Goal: Information Seeking & Learning: Learn about a topic

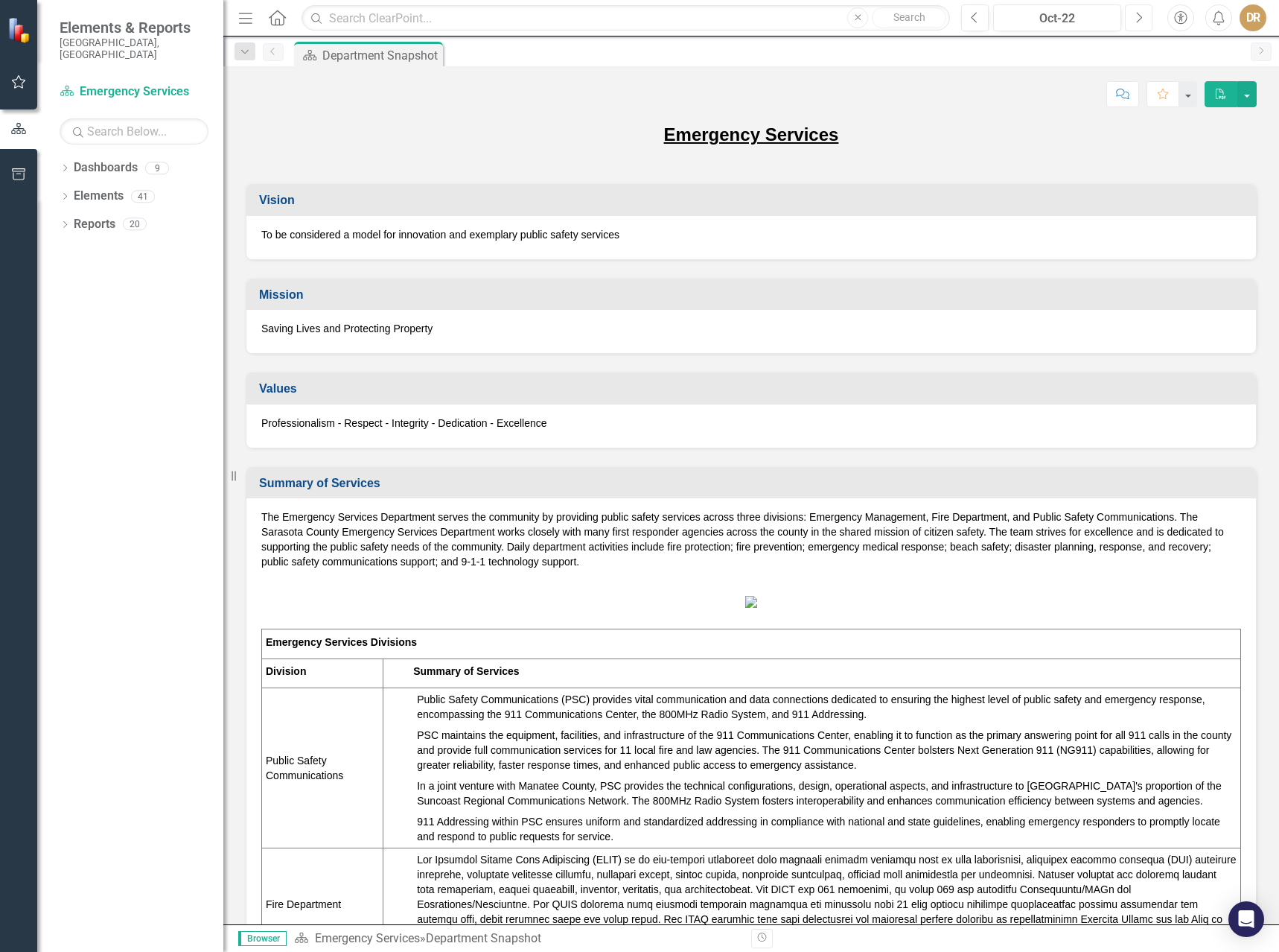
click at [1132, 13] on button "Next" at bounding box center [1139, 17] width 28 height 27
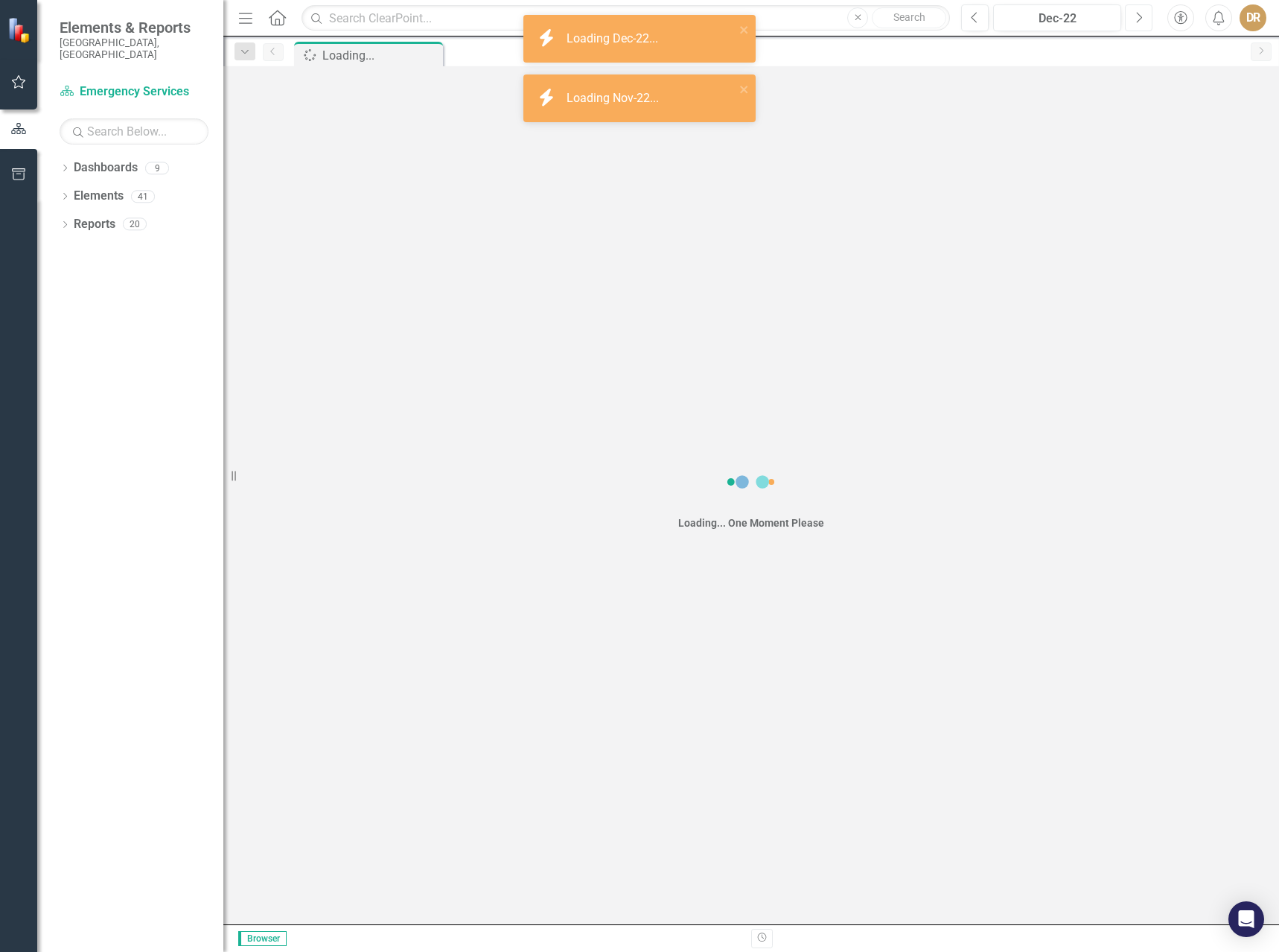
click at [1132, 13] on button "Next" at bounding box center [1139, 17] width 28 height 27
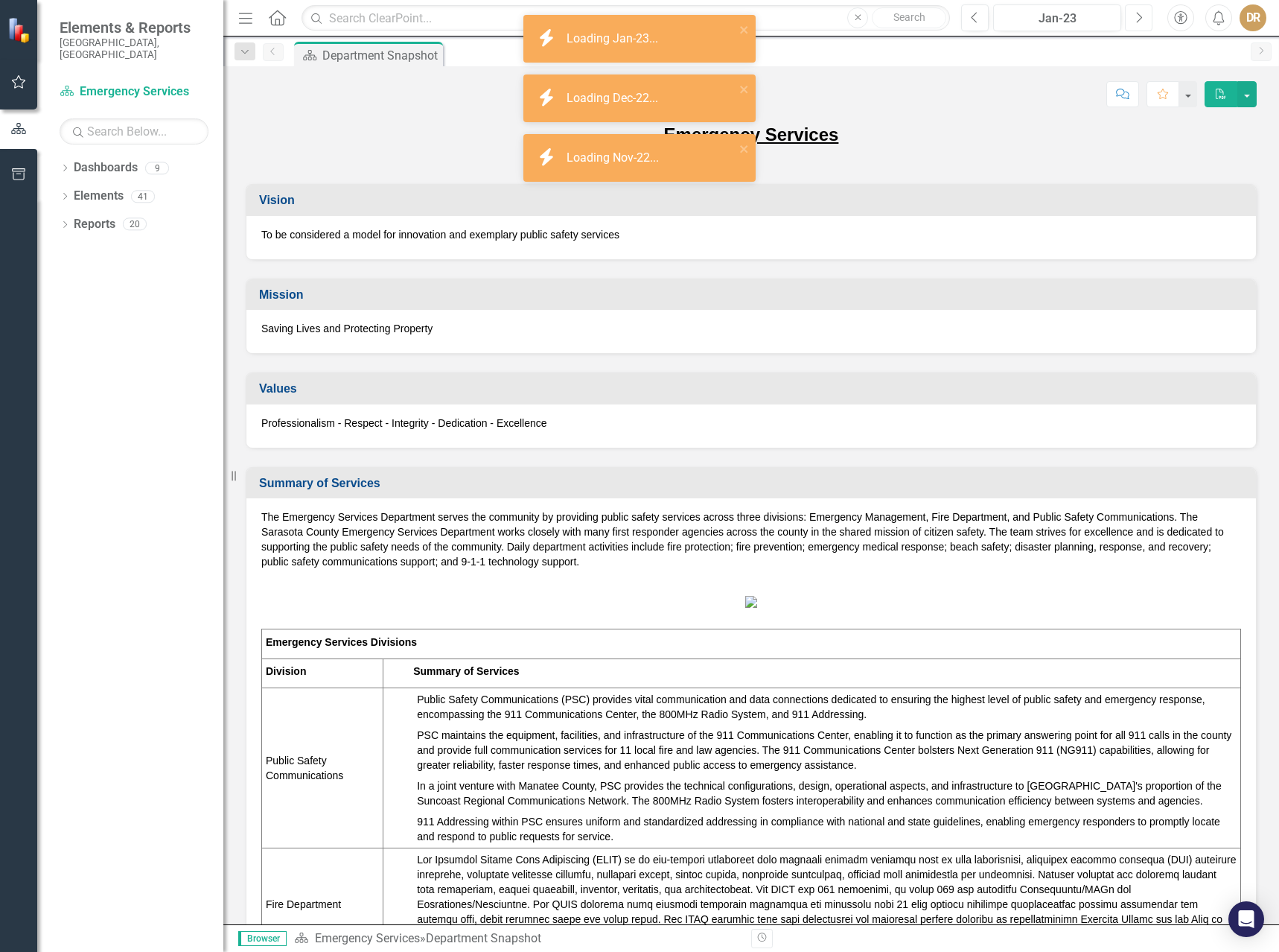
click at [1132, 13] on button "Next" at bounding box center [1139, 17] width 28 height 27
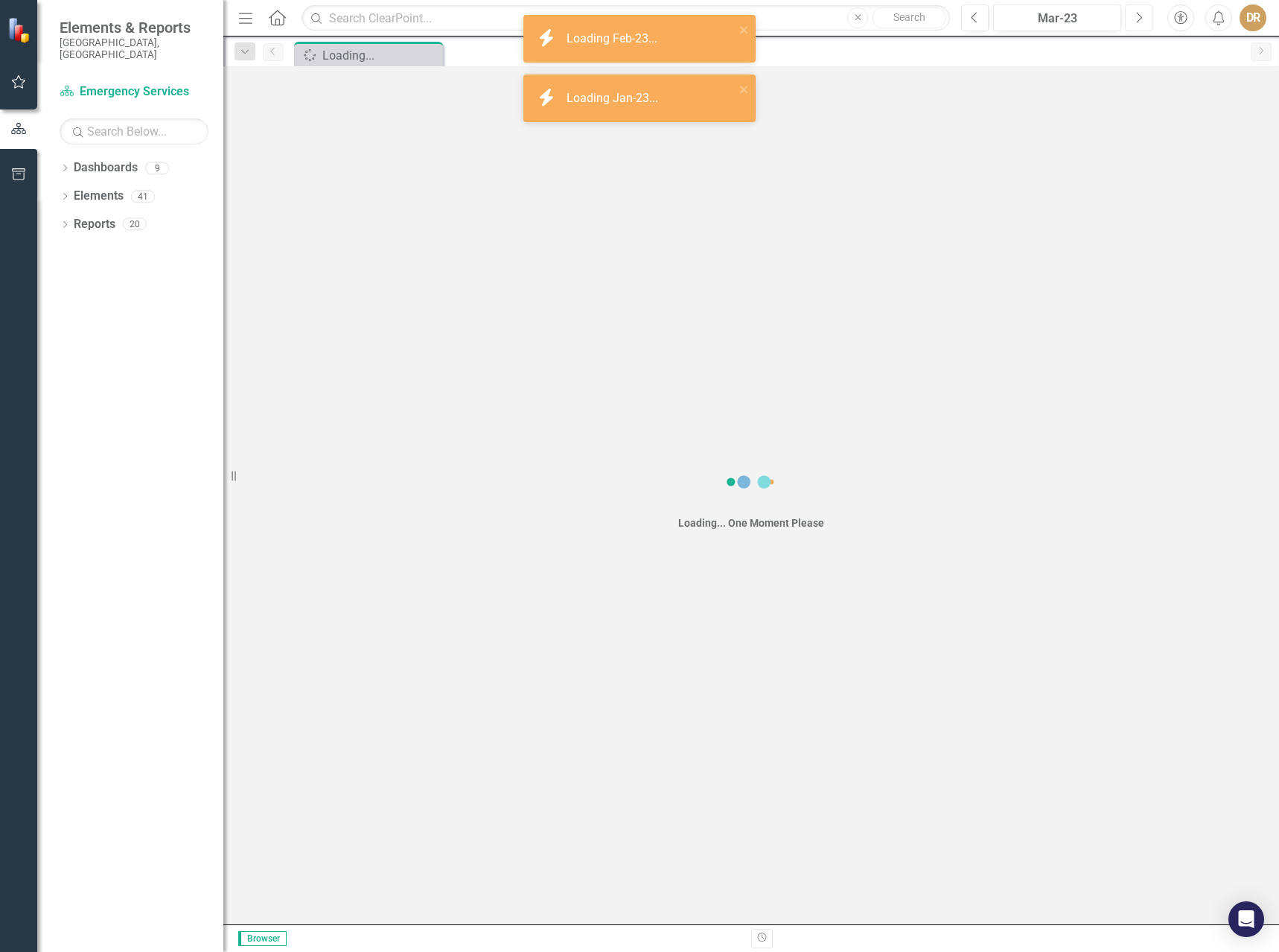
click at [1132, 13] on button "Next" at bounding box center [1139, 17] width 28 height 27
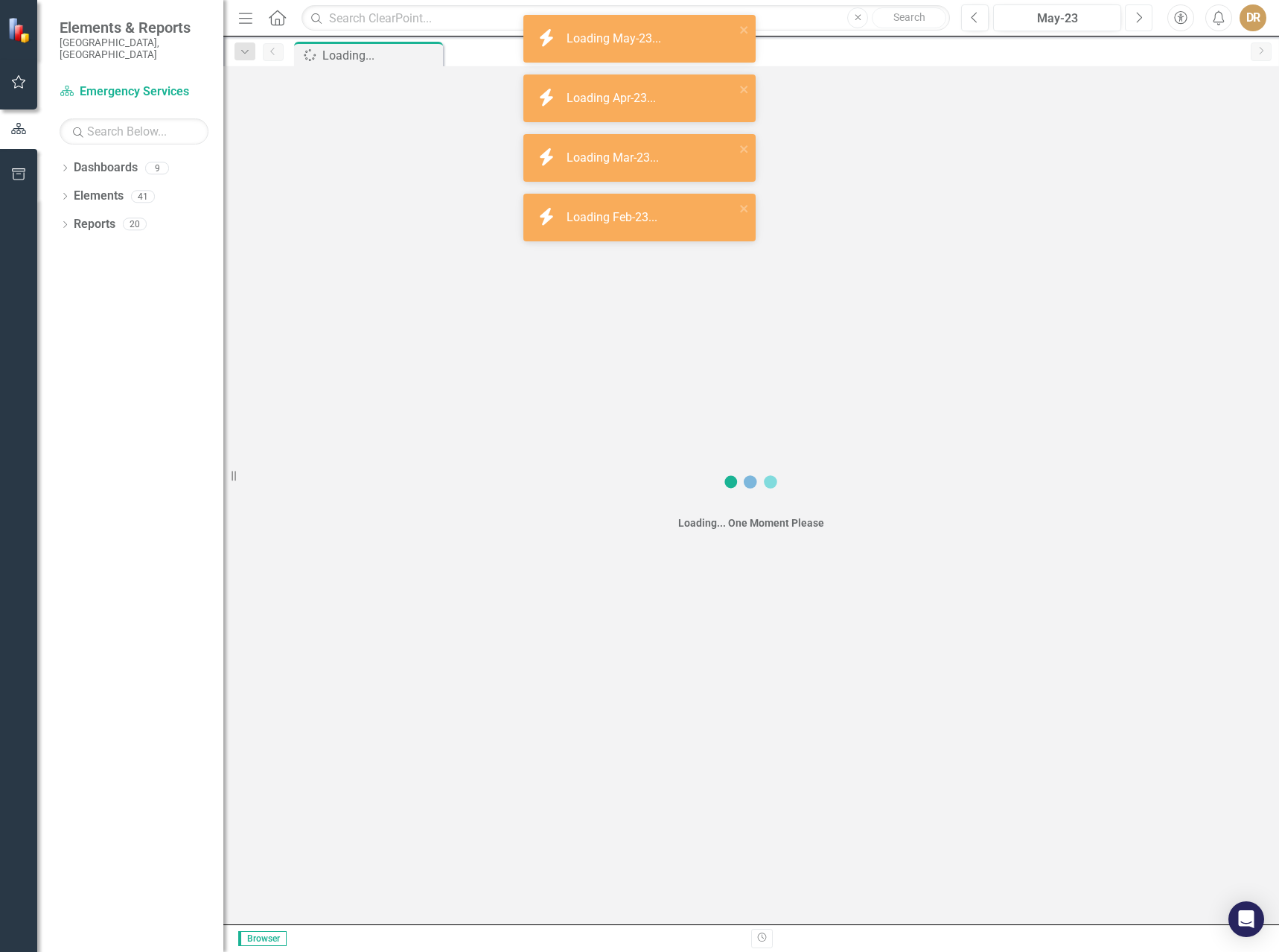
click at [1132, 13] on button "Next" at bounding box center [1139, 17] width 28 height 27
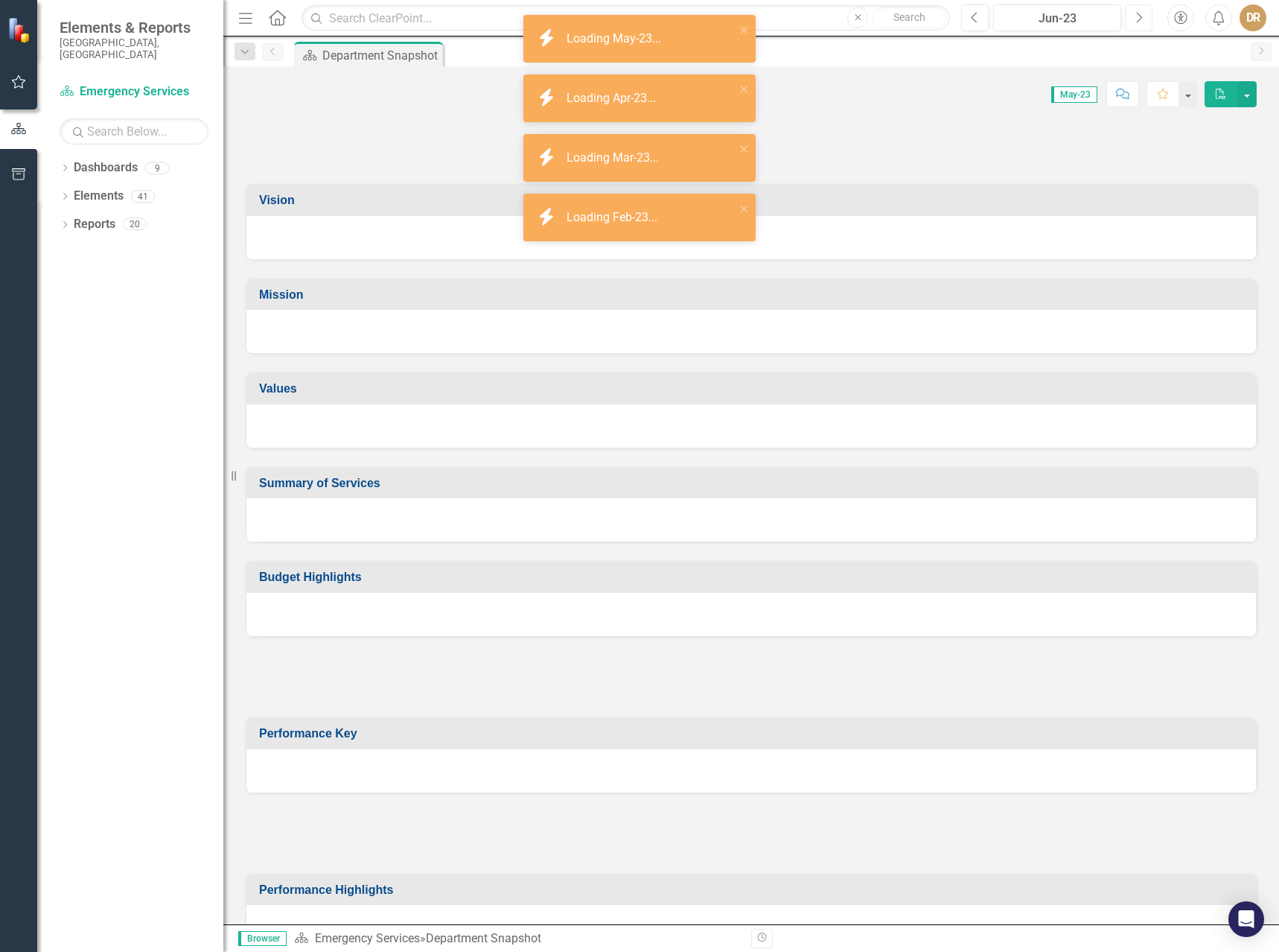
click at [1132, 13] on button "Next" at bounding box center [1139, 17] width 28 height 27
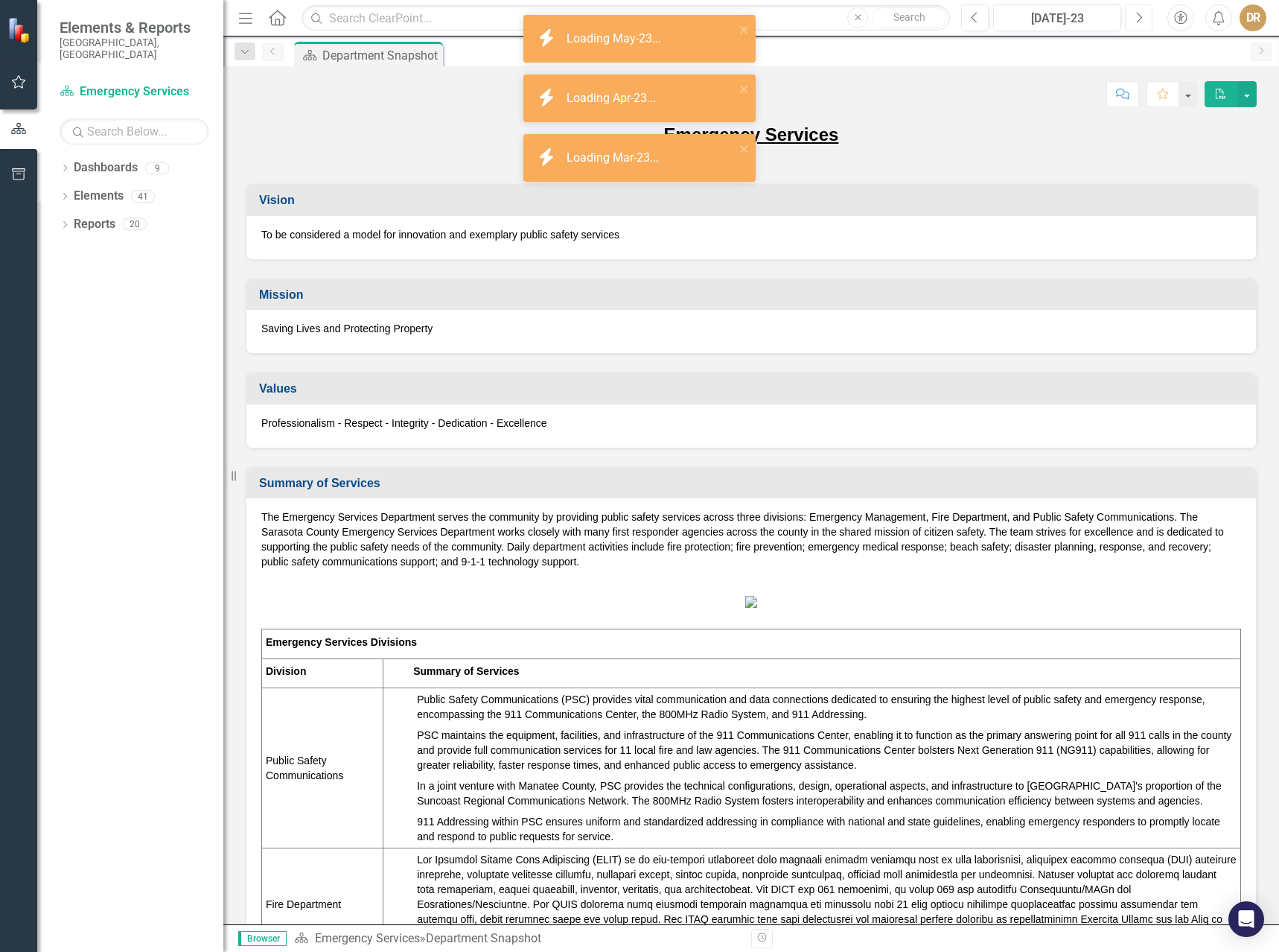
click at [1132, 13] on button "Next" at bounding box center [1139, 17] width 28 height 27
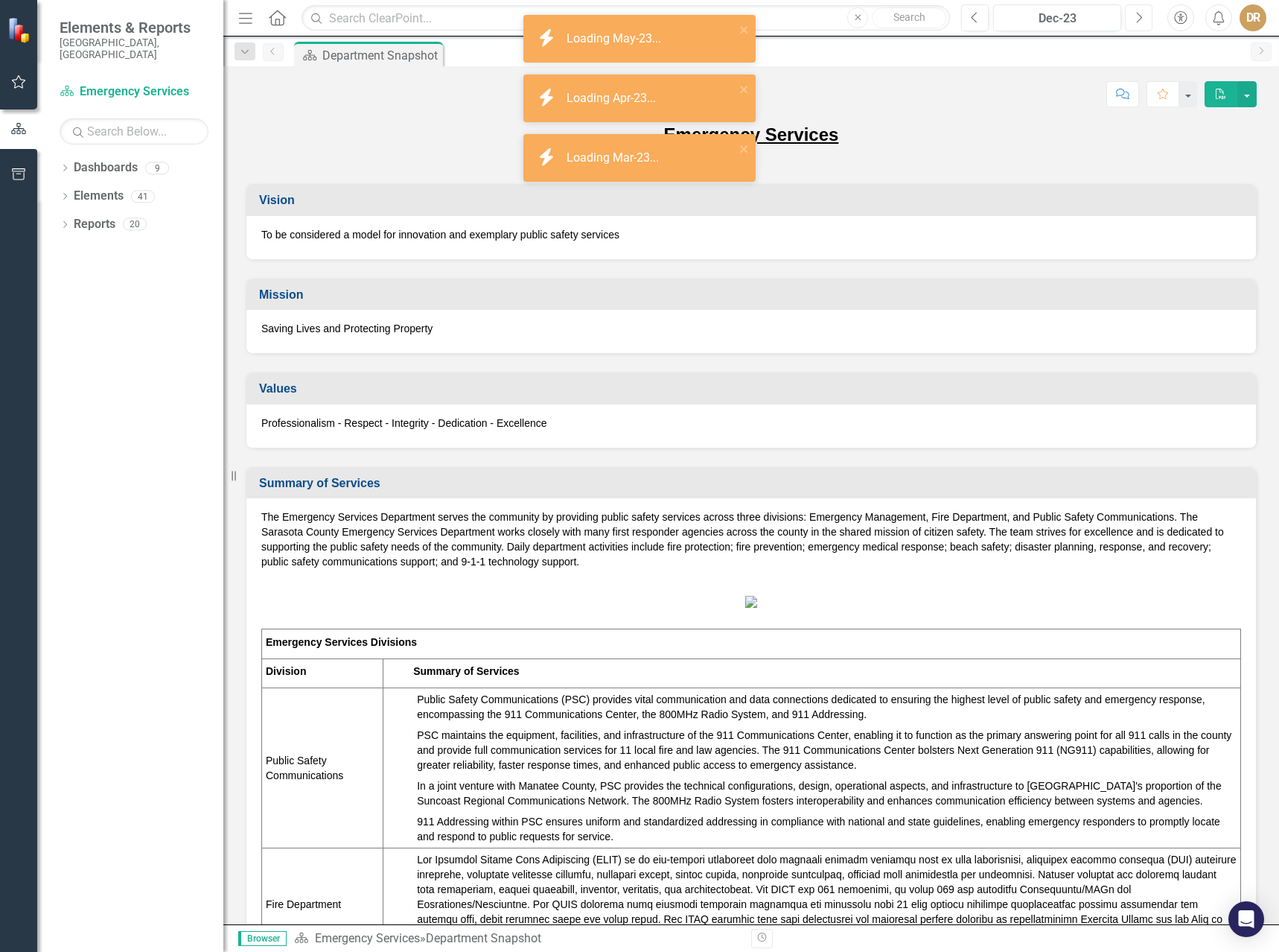
click at [1132, 13] on button "Next" at bounding box center [1139, 17] width 28 height 27
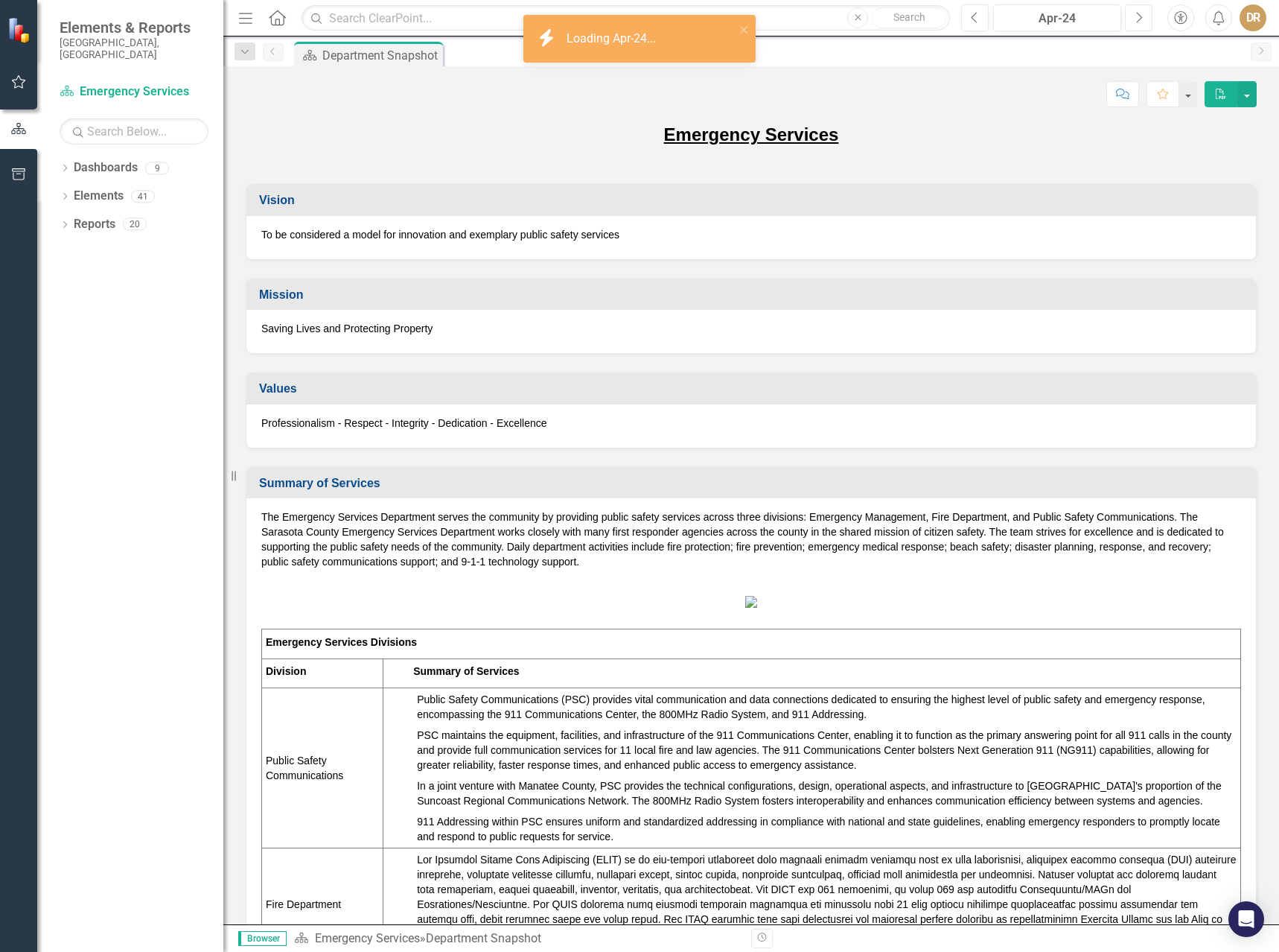
click at [1132, 13] on button "Next" at bounding box center [1139, 17] width 28 height 27
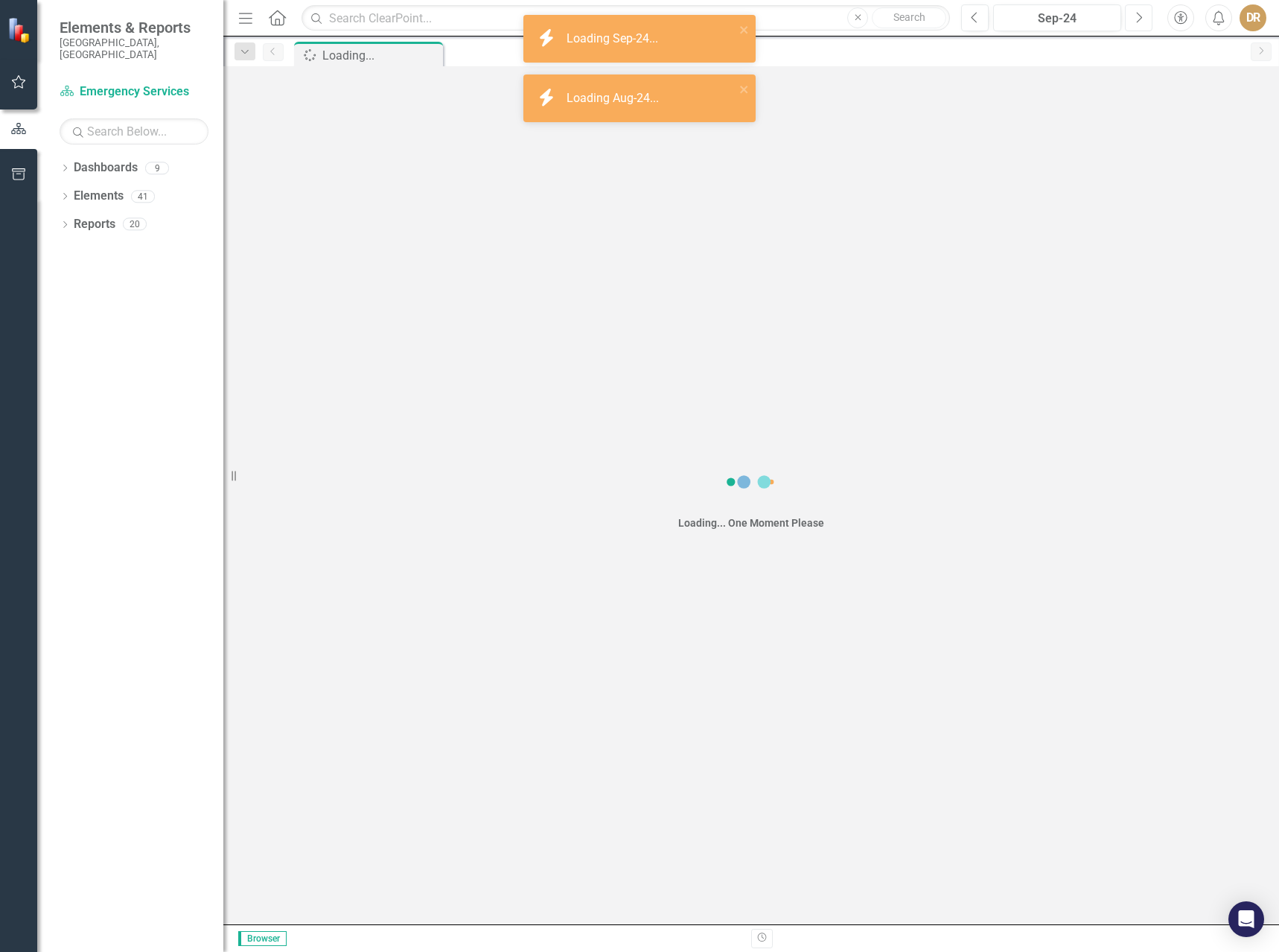
click at [1132, 13] on button "Next" at bounding box center [1139, 17] width 28 height 27
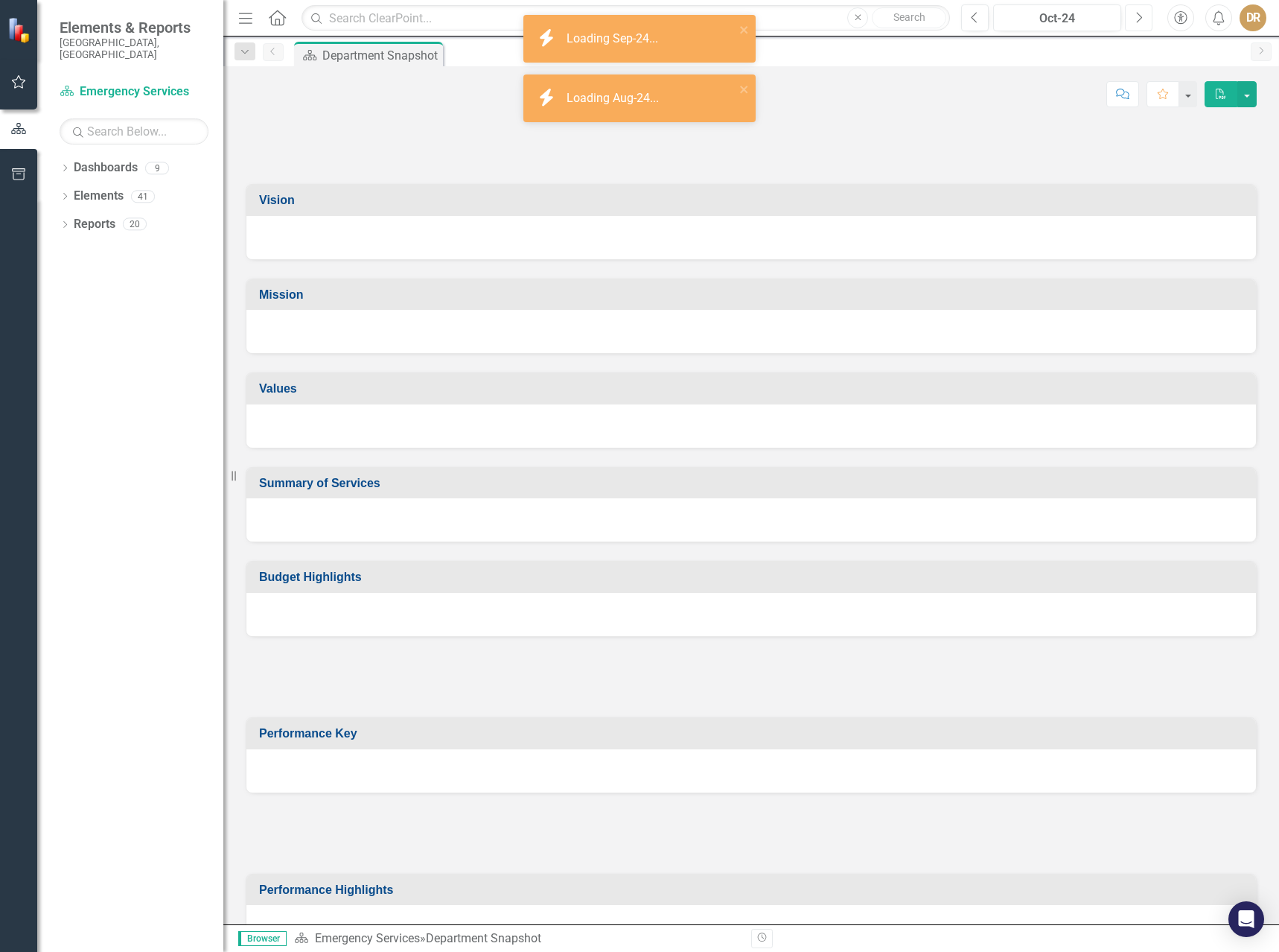
click at [1132, 13] on button "Next" at bounding box center [1139, 17] width 28 height 27
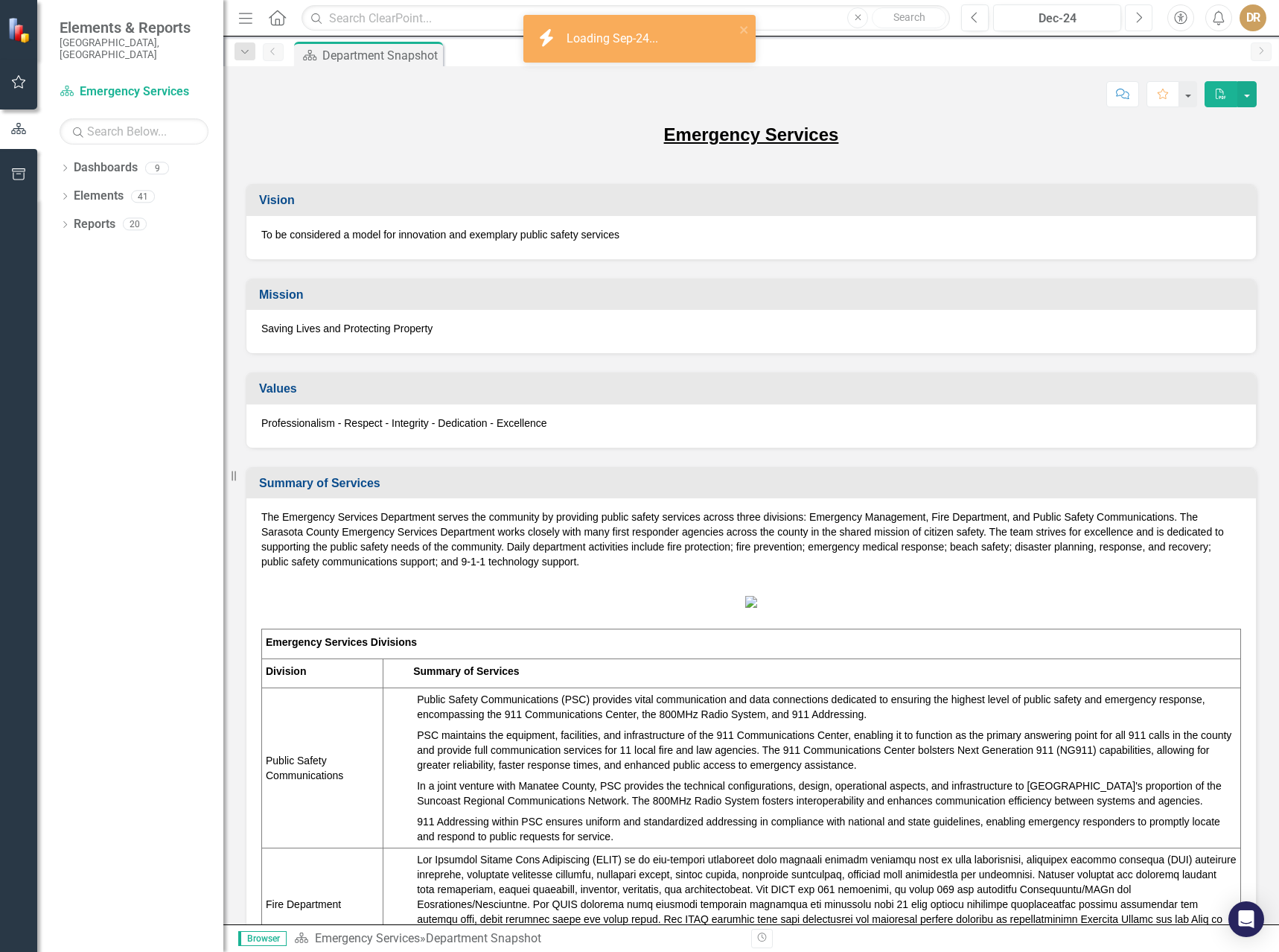
click at [1132, 13] on button "Next" at bounding box center [1139, 17] width 28 height 27
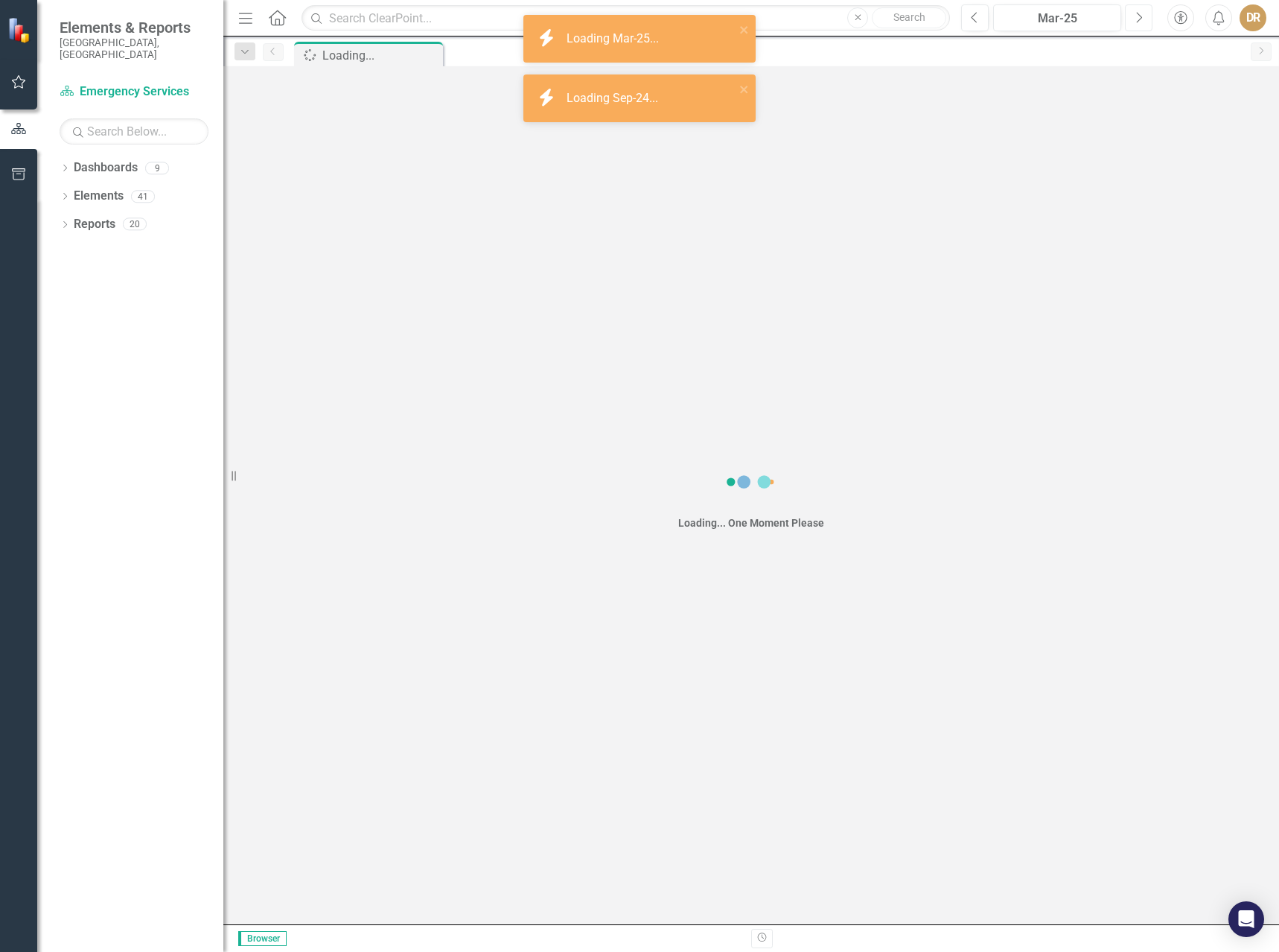
click at [1132, 13] on button "Next" at bounding box center [1139, 17] width 28 height 27
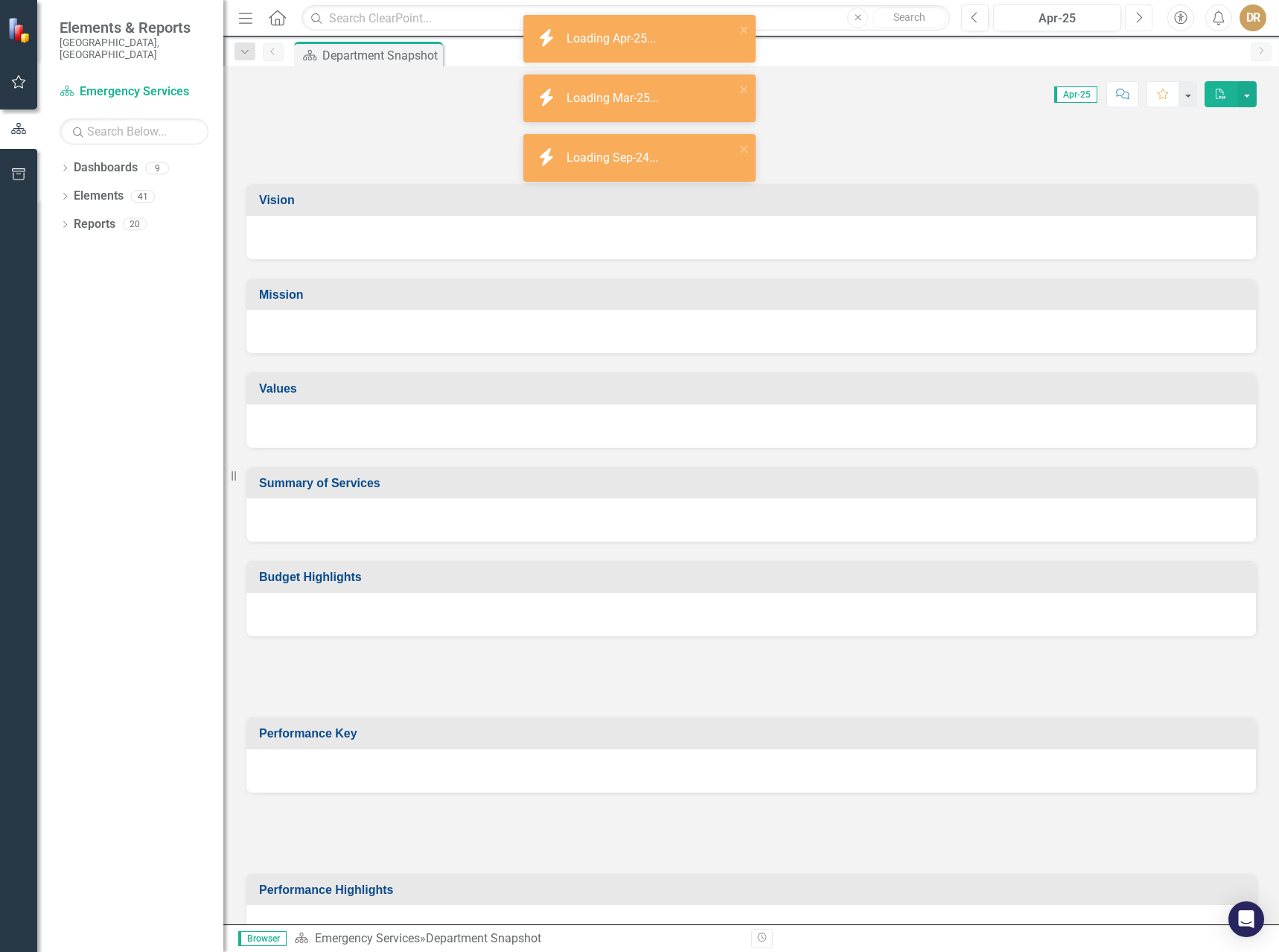
click at [1132, 13] on button "Next" at bounding box center [1139, 17] width 28 height 27
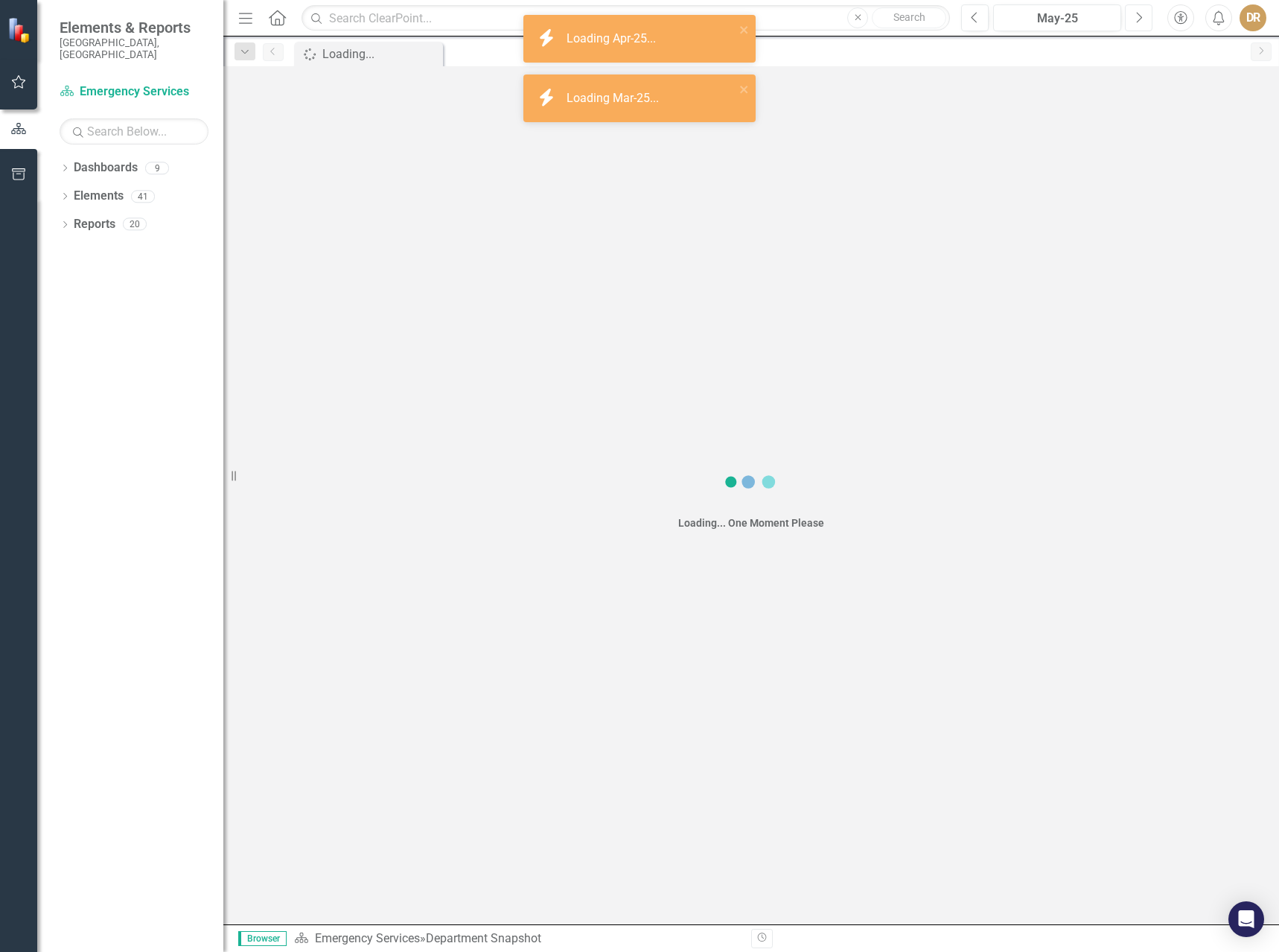
click at [1132, 13] on button "Next" at bounding box center [1139, 17] width 28 height 27
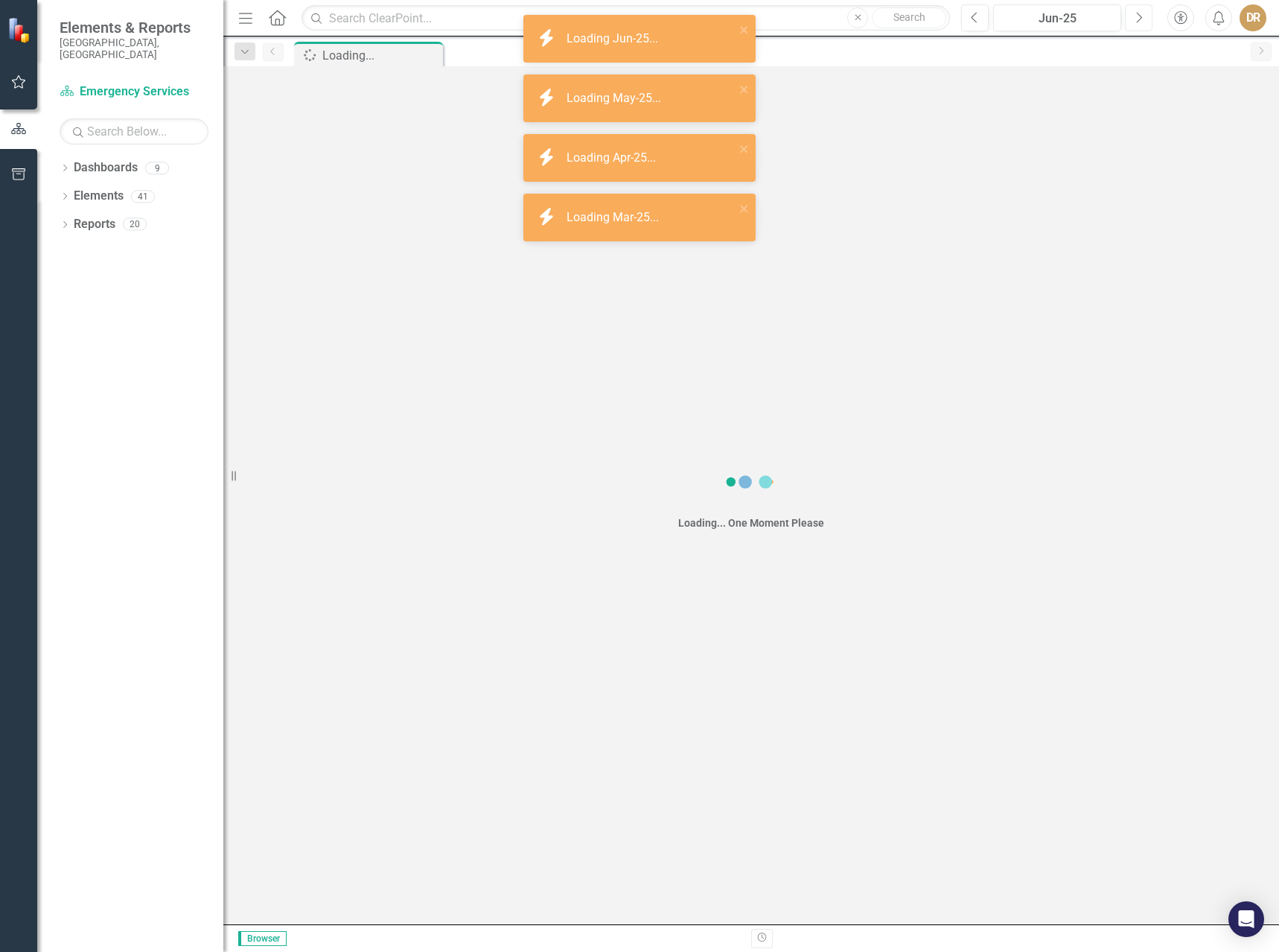
click at [1132, 13] on button "Next" at bounding box center [1139, 17] width 28 height 27
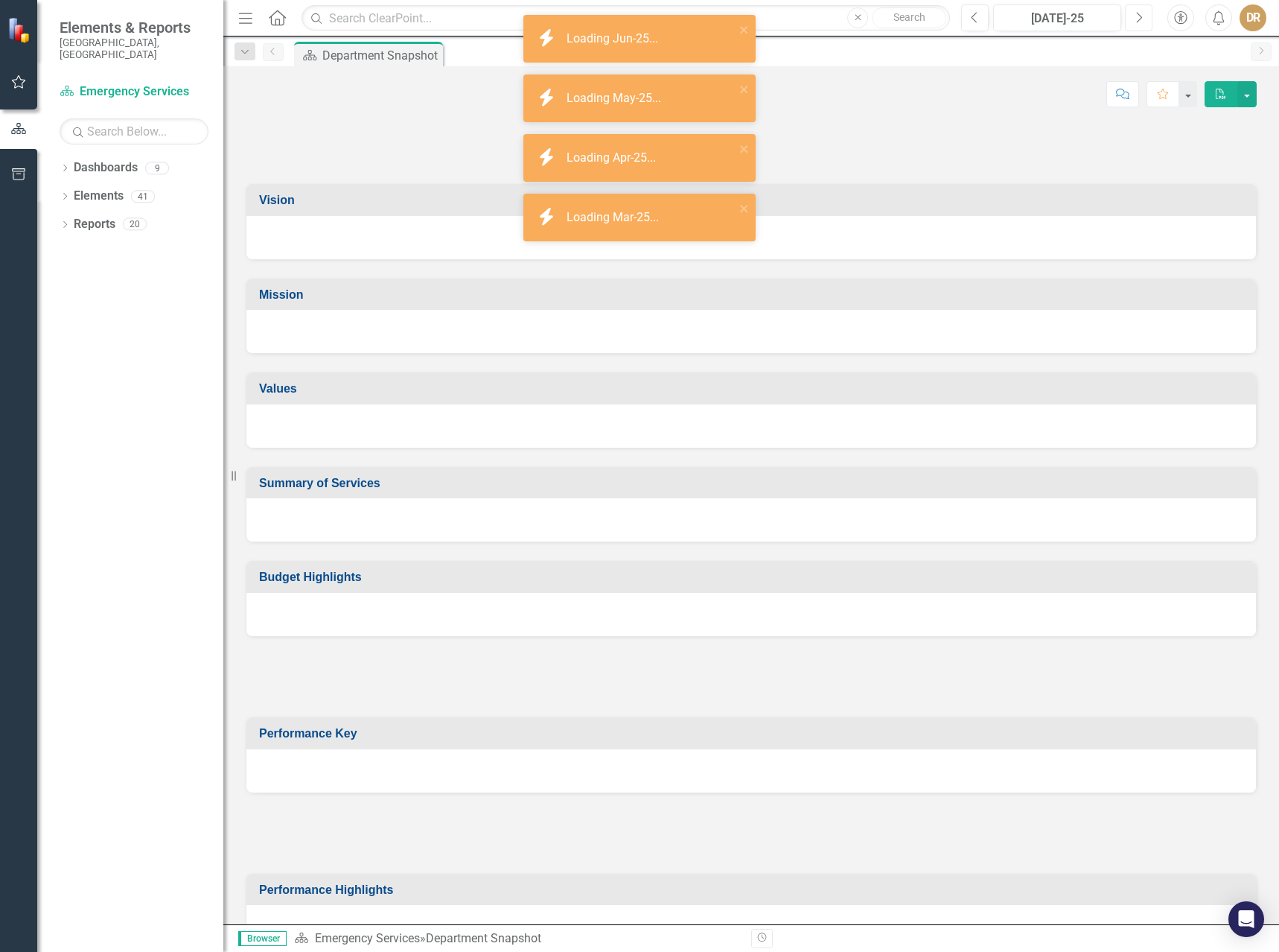
click at [1132, 13] on button "Next" at bounding box center [1139, 17] width 28 height 27
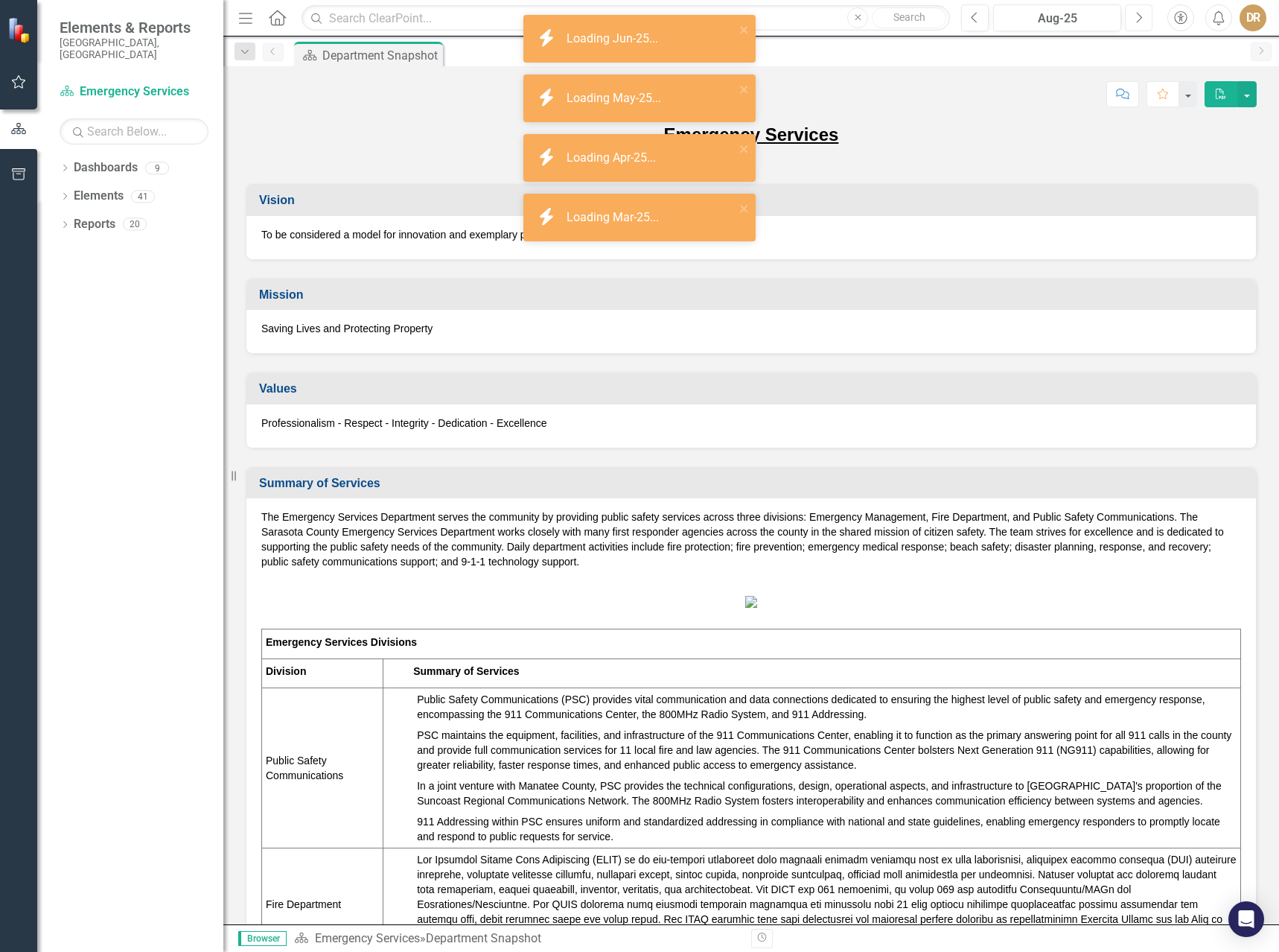
click at [1132, 13] on button "Next" at bounding box center [1139, 17] width 28 height 27
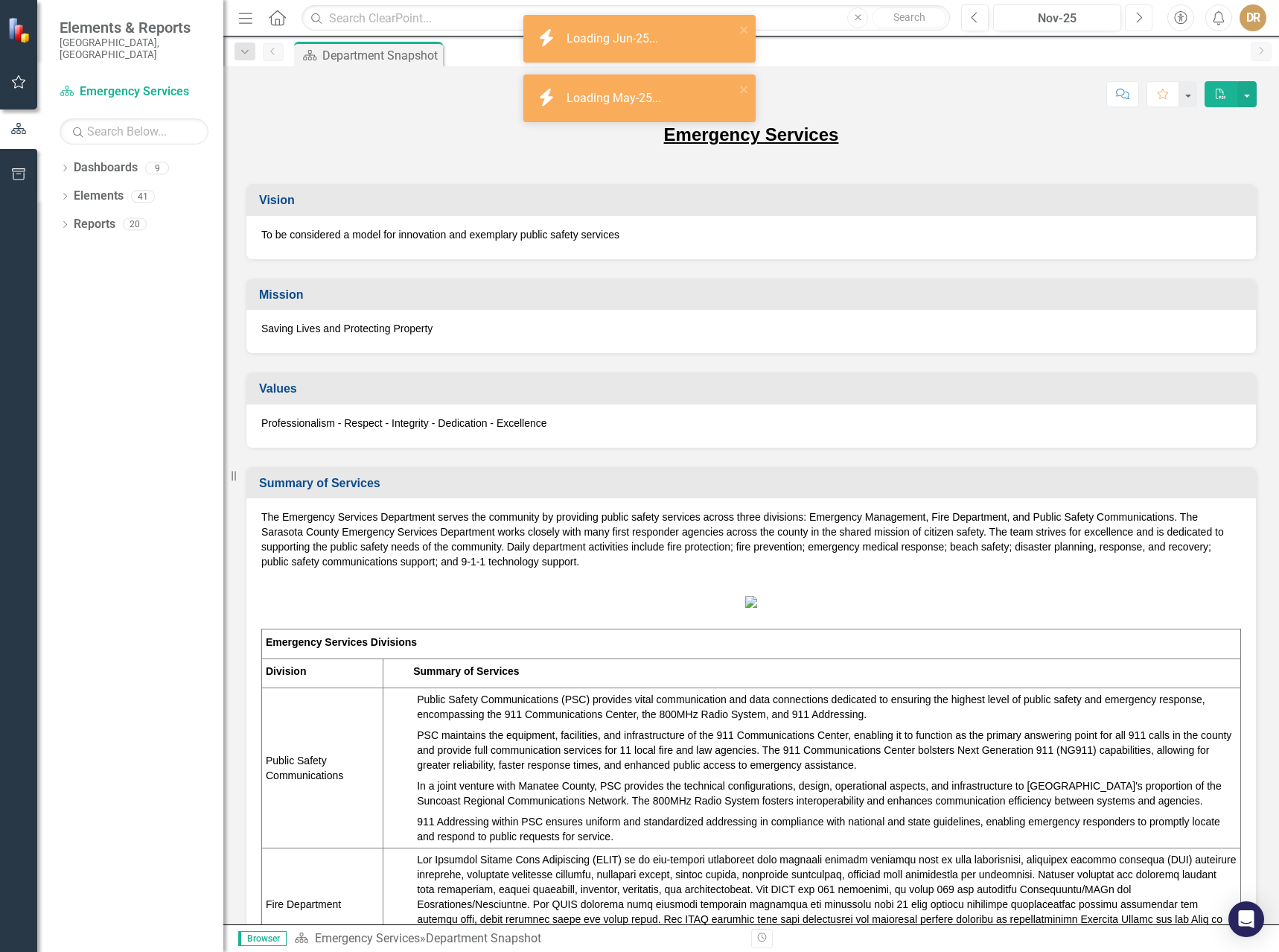
click at [1132, 13] on button "Next" at bounding box center [1139, 17] width 28 height 27
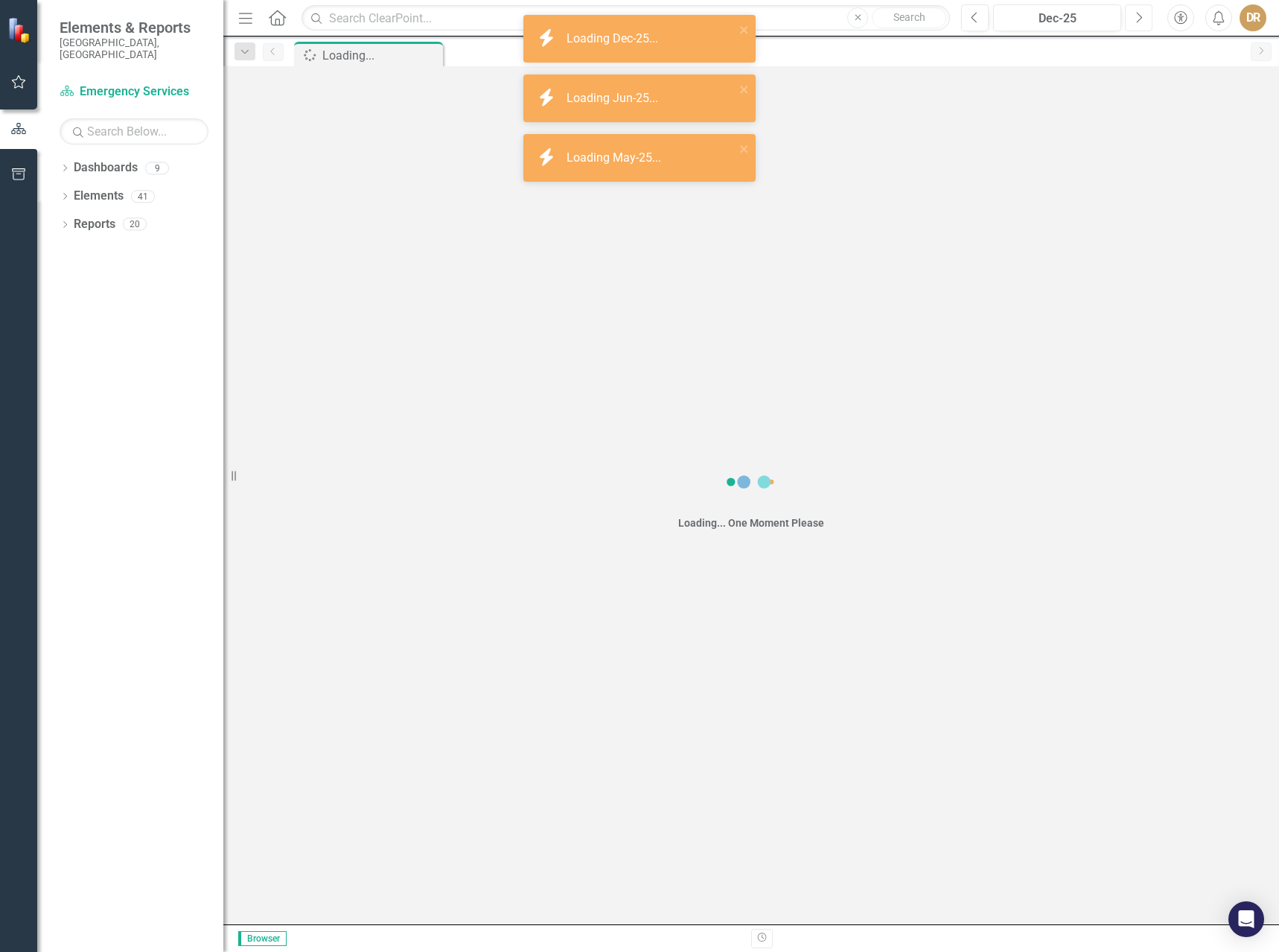
click at [1132, 13] on button "Next" at bounding box center [1139, 17] width 28 height 27
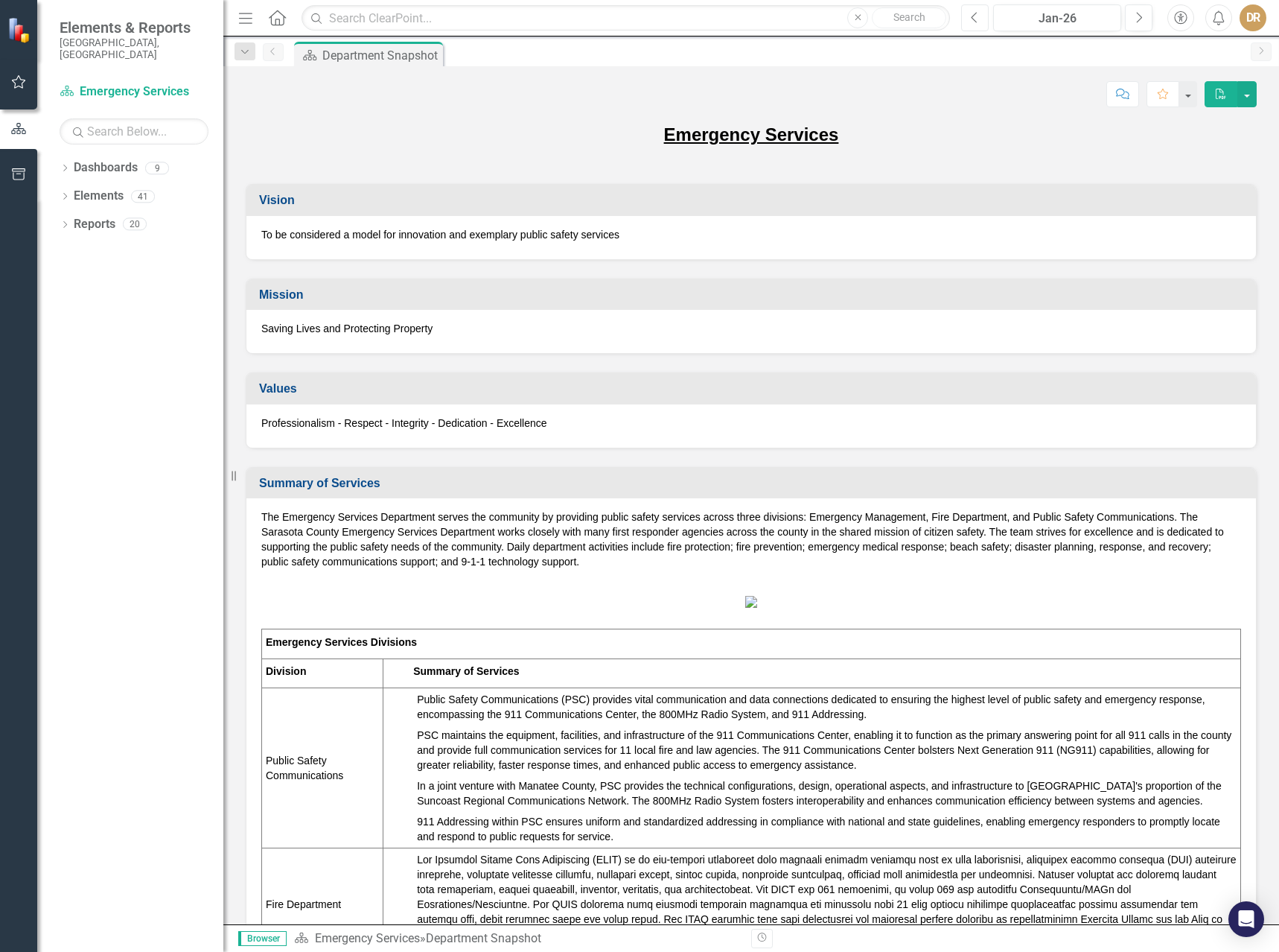
click at [972, 18] on icon "Previous" at bounding box center [975, 17] width 8 height 13
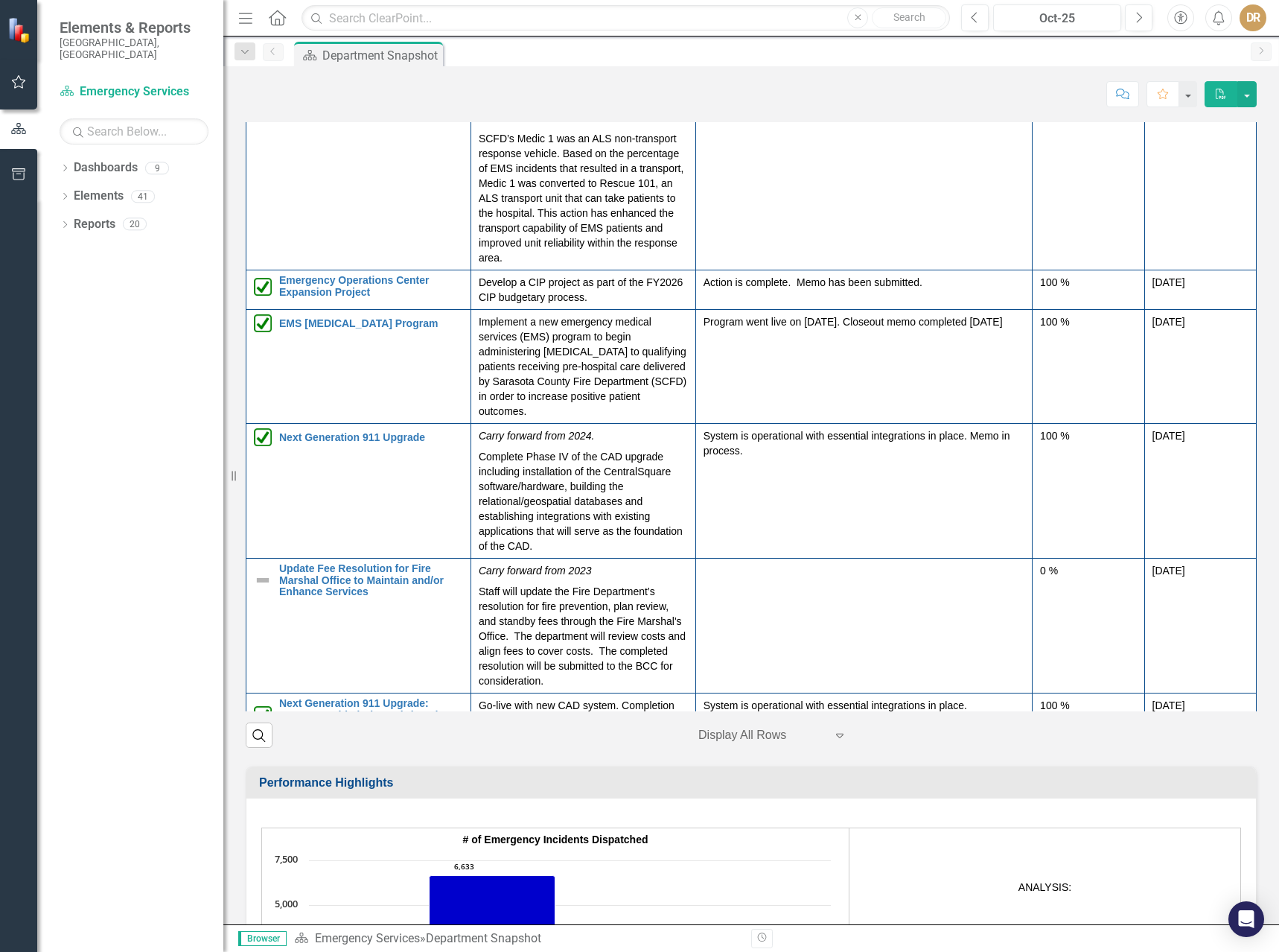
drag, startPoint x: 277, startPoint y: 243, endPoint x: 407, endPoint y: 263, distance: 131.5
click at [407, 263] on td "Convert Medic 1 to a Second Transport Unit at Fire Station #1 Link Open Element" at bounding box center [358, 148] width 224 height 245
click at [421, 64] on link "Convert Medic 1 to a Second Transport Unit at [GEOGRAPHIC_DATA]" at bounding box center [371, 47] width 184 height 34
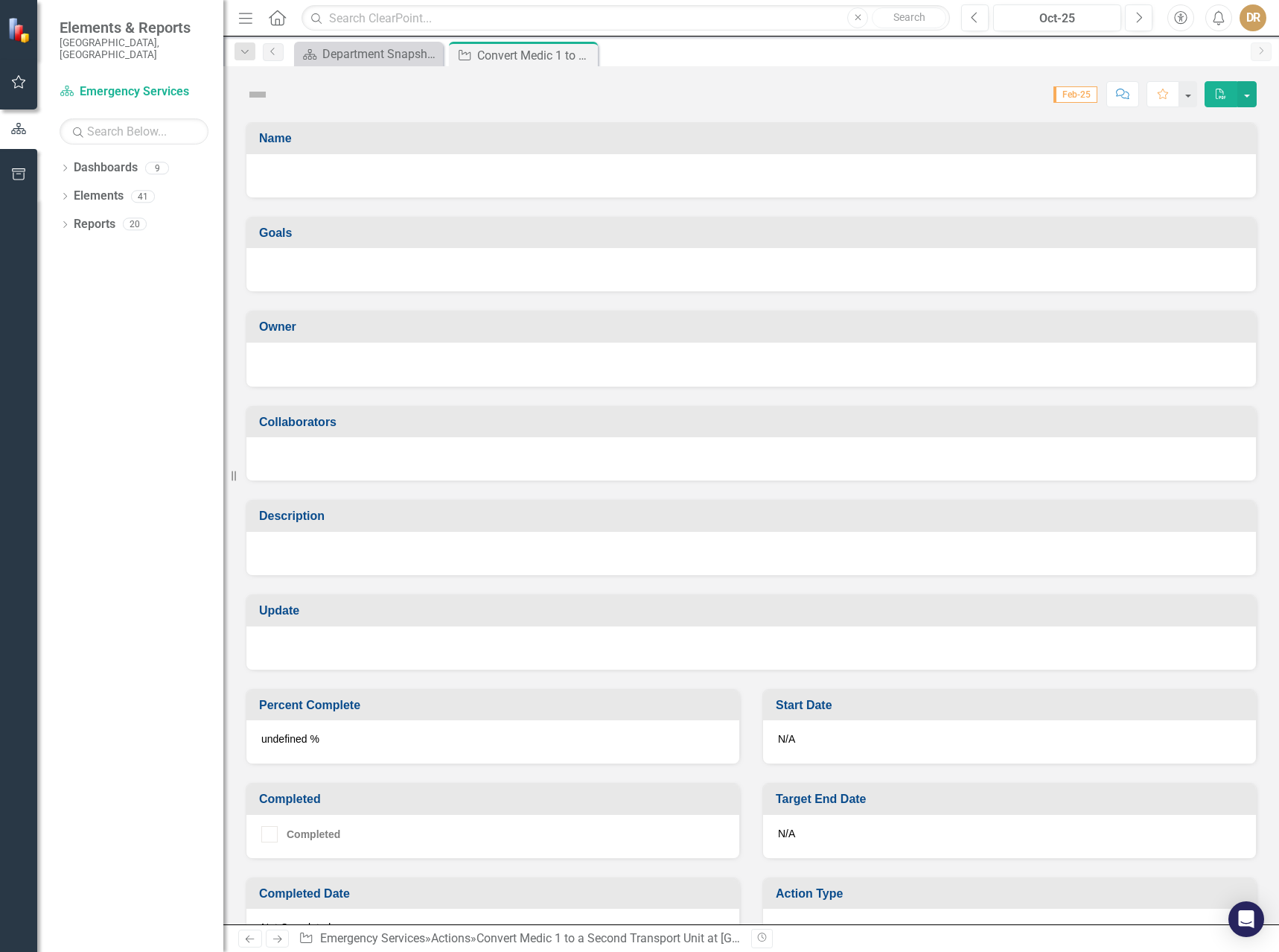
checkbox input "true"
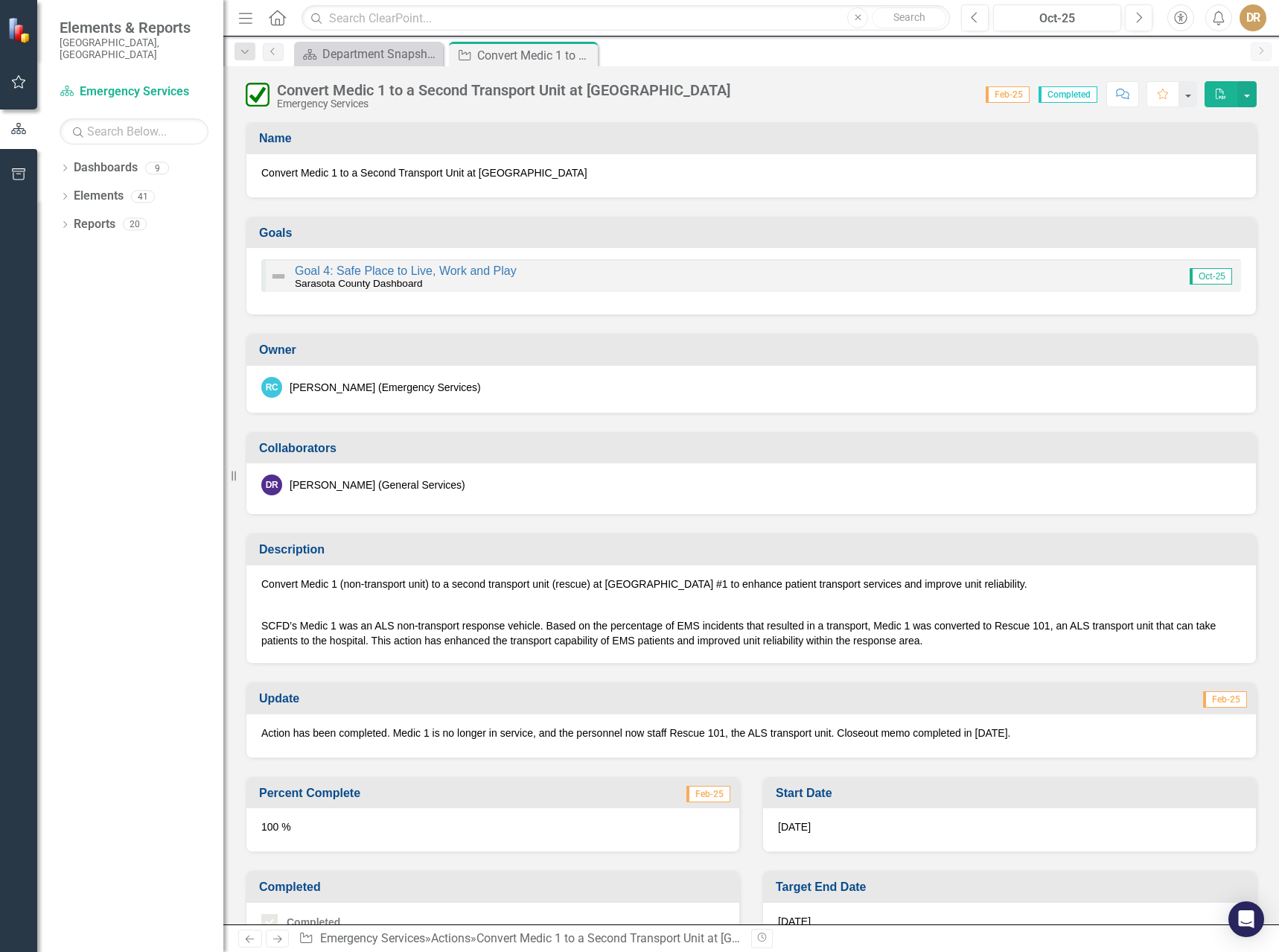
click at [546, 169] on span "Convert Medic 1 to a Second Transport Unit at [GEOGRAPHIC_DATA]" at bounding box center [751, 173] width 980 height 15
click at [510, 172] on span "Convert Medic 1 to a Second Transport Unit at [GEOGRAPHIC_DATA]" at bounding box center [751, 173] width 980 height 15
click at [253, 170] on div "Convert Medic 1 to a Second Transport Unit at [GEOGRAPHIC_DATA]" at bounding box center [751, 176] width 1010 height 43
click at [279, 170] on span "Convert Medic 1 to a Second Transport Unit at [GEOGRAPHIC_DATA]" at bounding box center [751, 173] width 980 height 15
click at [320, 636] on p "SCFD’s Medic 1 was an ALS non-transport response vehicle. Based on the percenta…" at bounding box center [751, 632] width 980 height 33
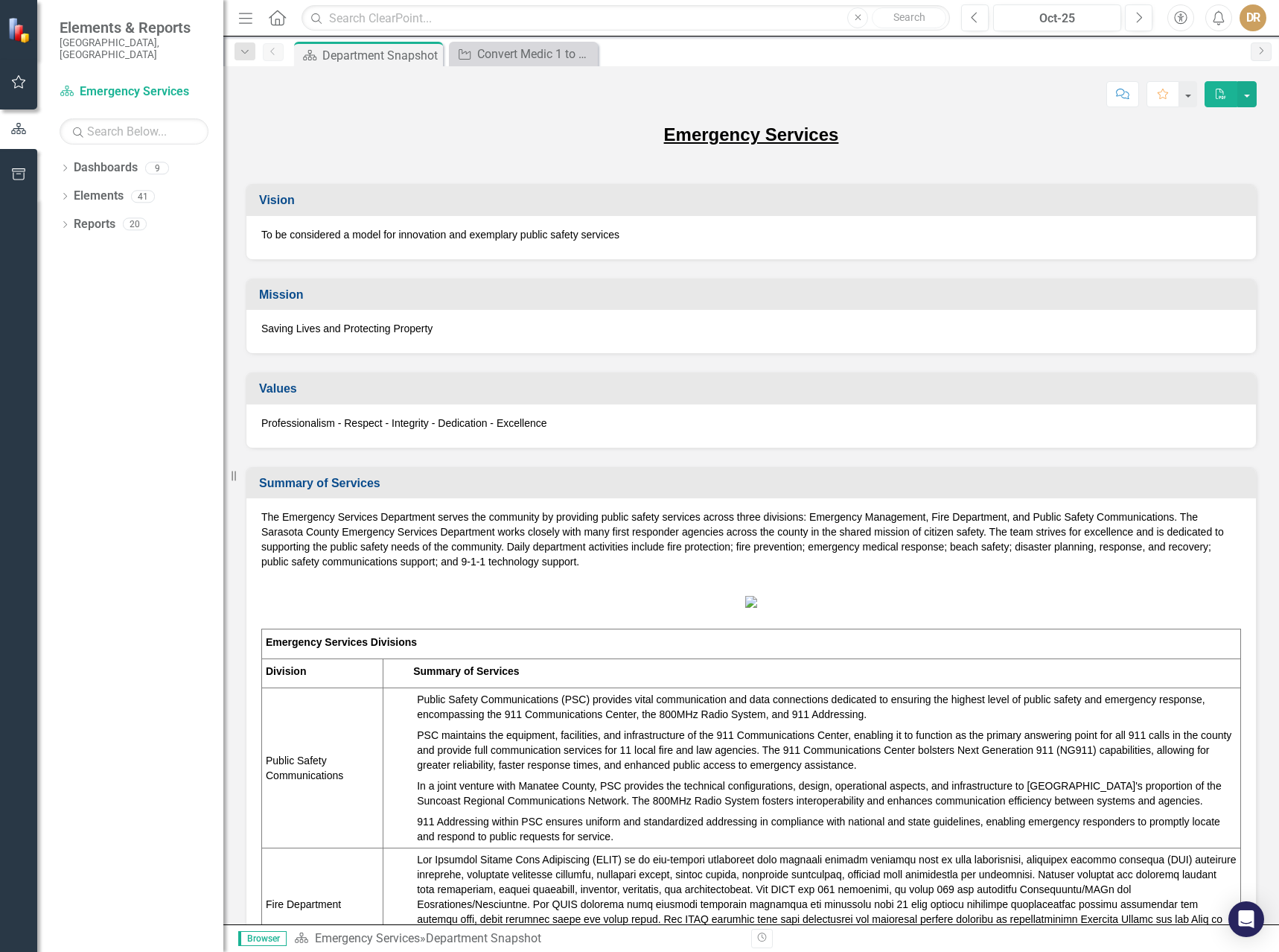
click at [433, 530] on span "The Emergency Services Department serves the community by providing public safe…" at bounding box center [742, 539] width 963 height 57
drag, startPoint x: 419, startPoint y: 235, endPoint x: 513, endPoint y: 164, distance: 117.8
click at [513, 164] on div "Emergency Services" at bounding box center [751, 143] width 1012 height 43
click at [516, 55] on div "Convert Medic 1 to a Second Transport Unit at [GEOGRAPHIC_DATA]" at bounding box center [526, 54] width 99 height 19
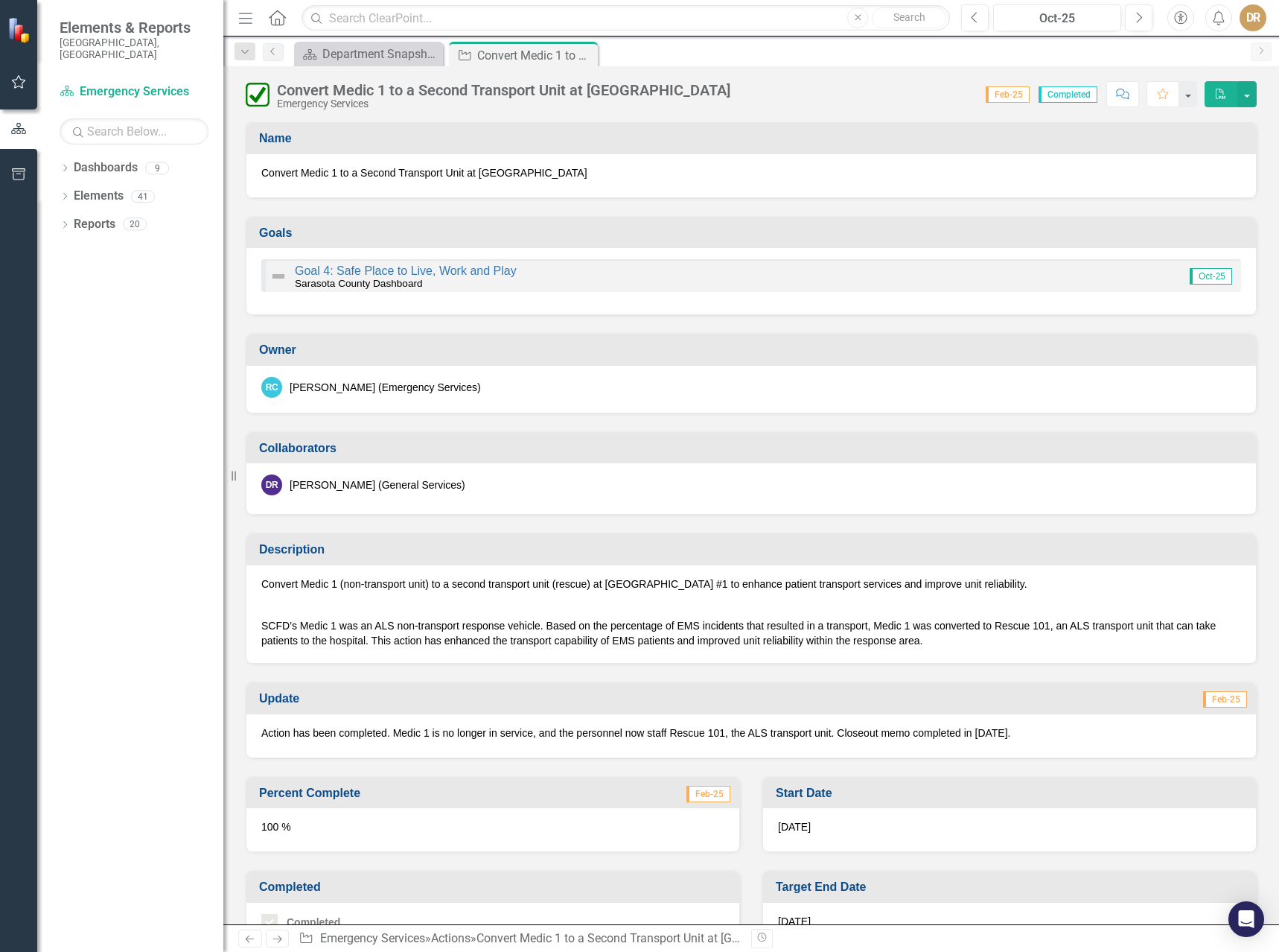
click at [448, 633] on p "SCFD’s Medic 1 was an ALS non-transport response vehicle. Based on the percenta…" at bounding box center [751, 632] width 980 height 33
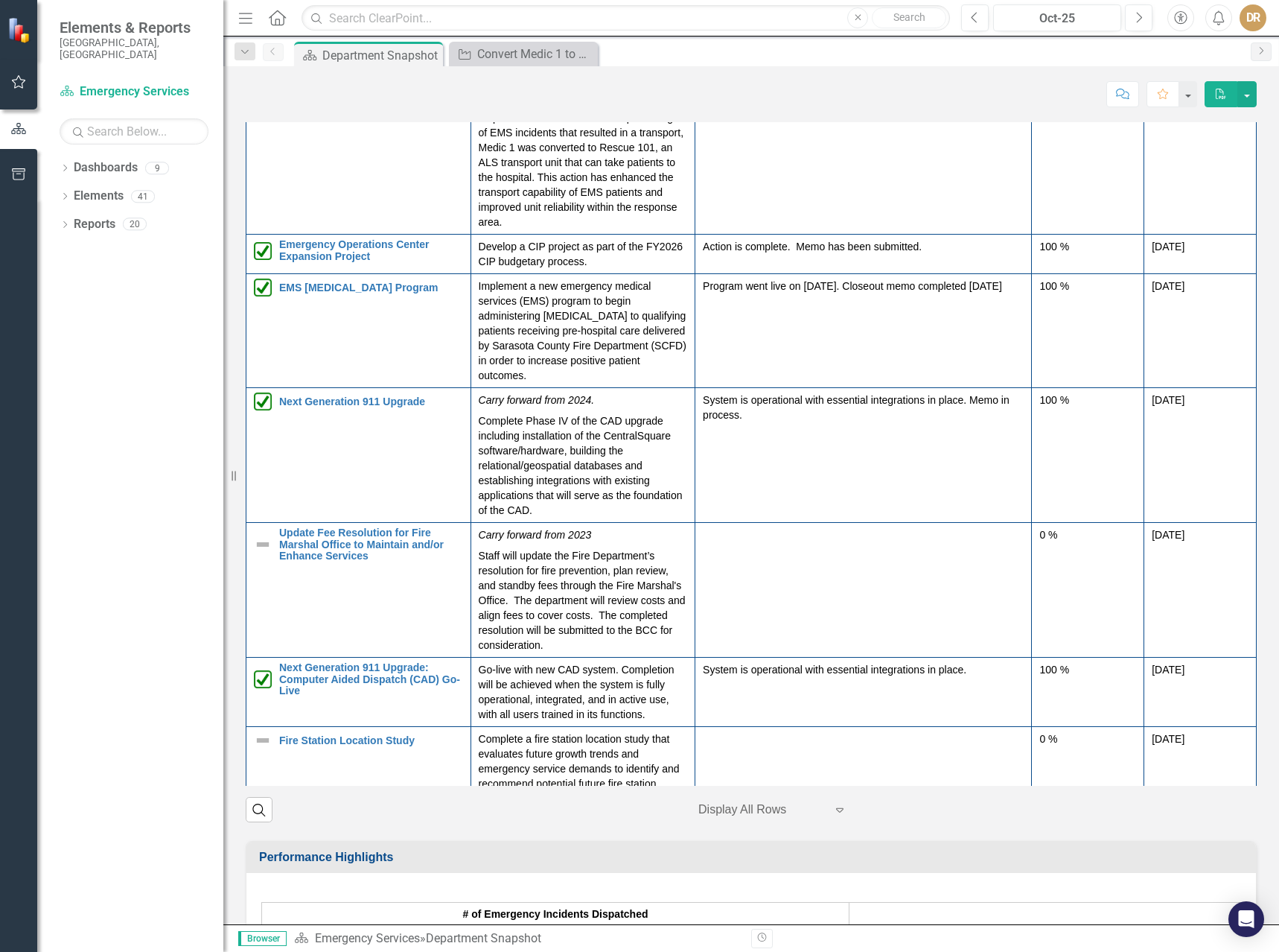
scroll to position [149, 0]
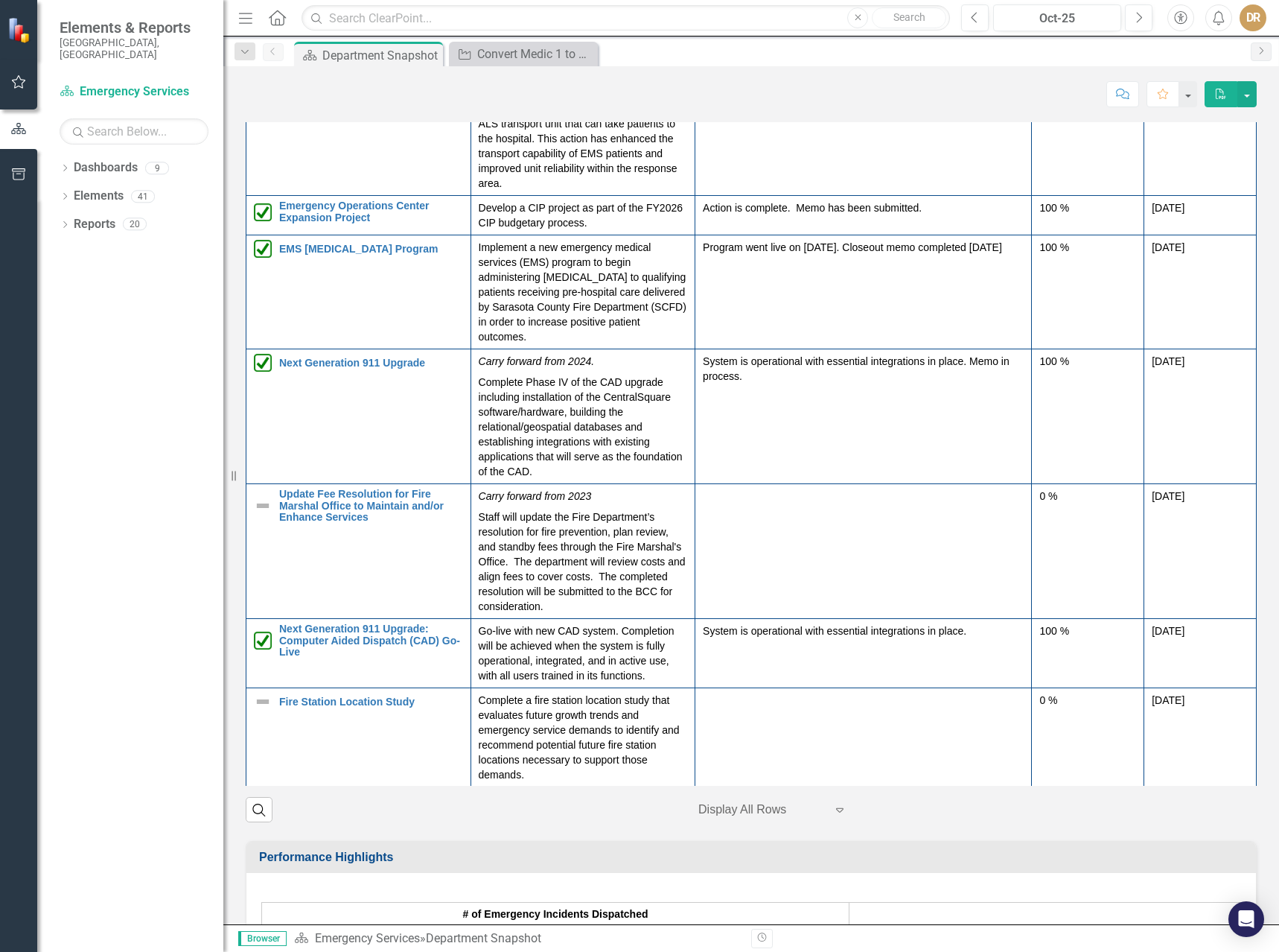
click at [401, 349] on td "EMS [MEDICAL_DATA] Program Link Open Element" at bounding box center [358, 292] width 224 height 114
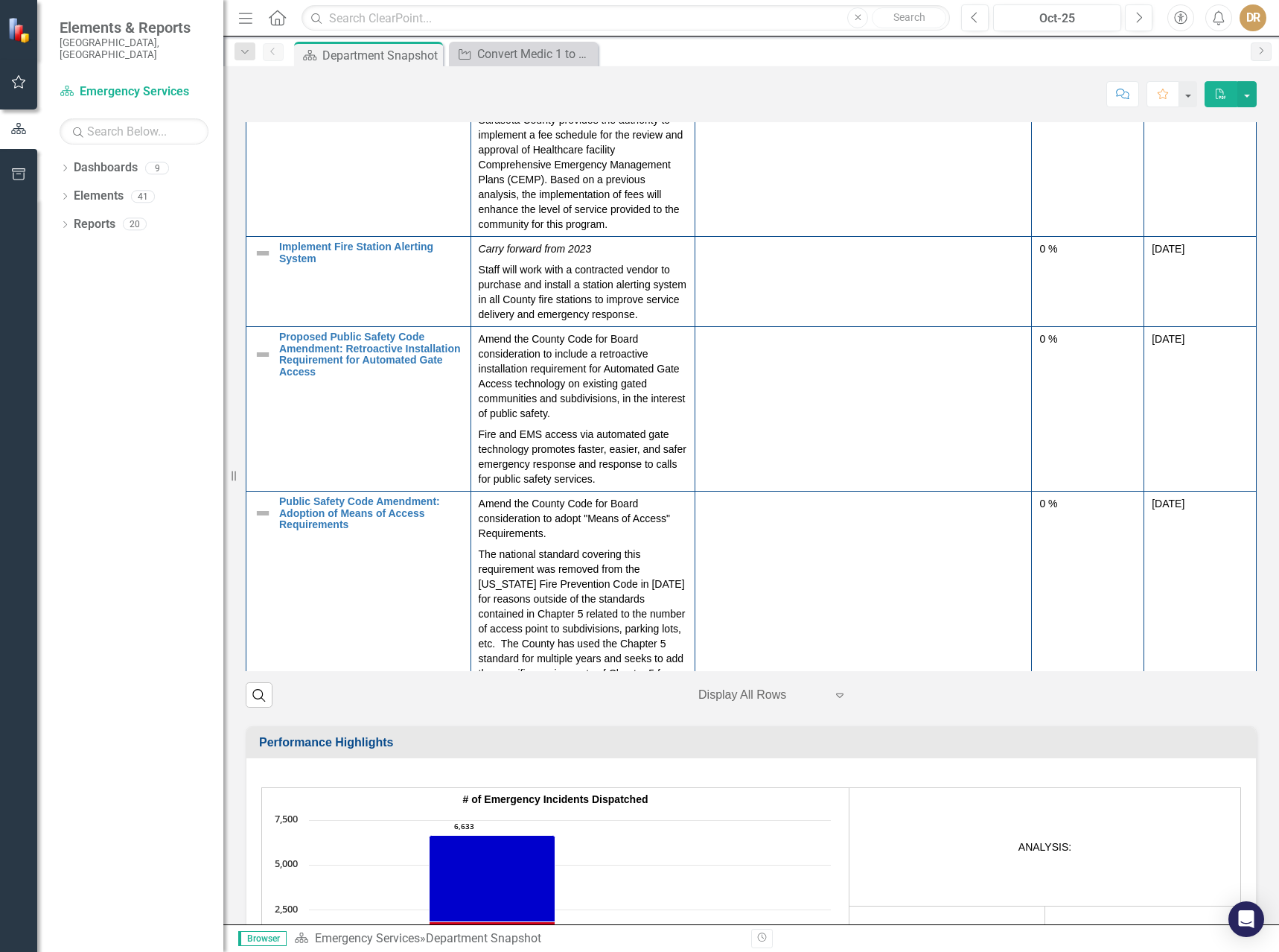
scroll to position [1937, 0]
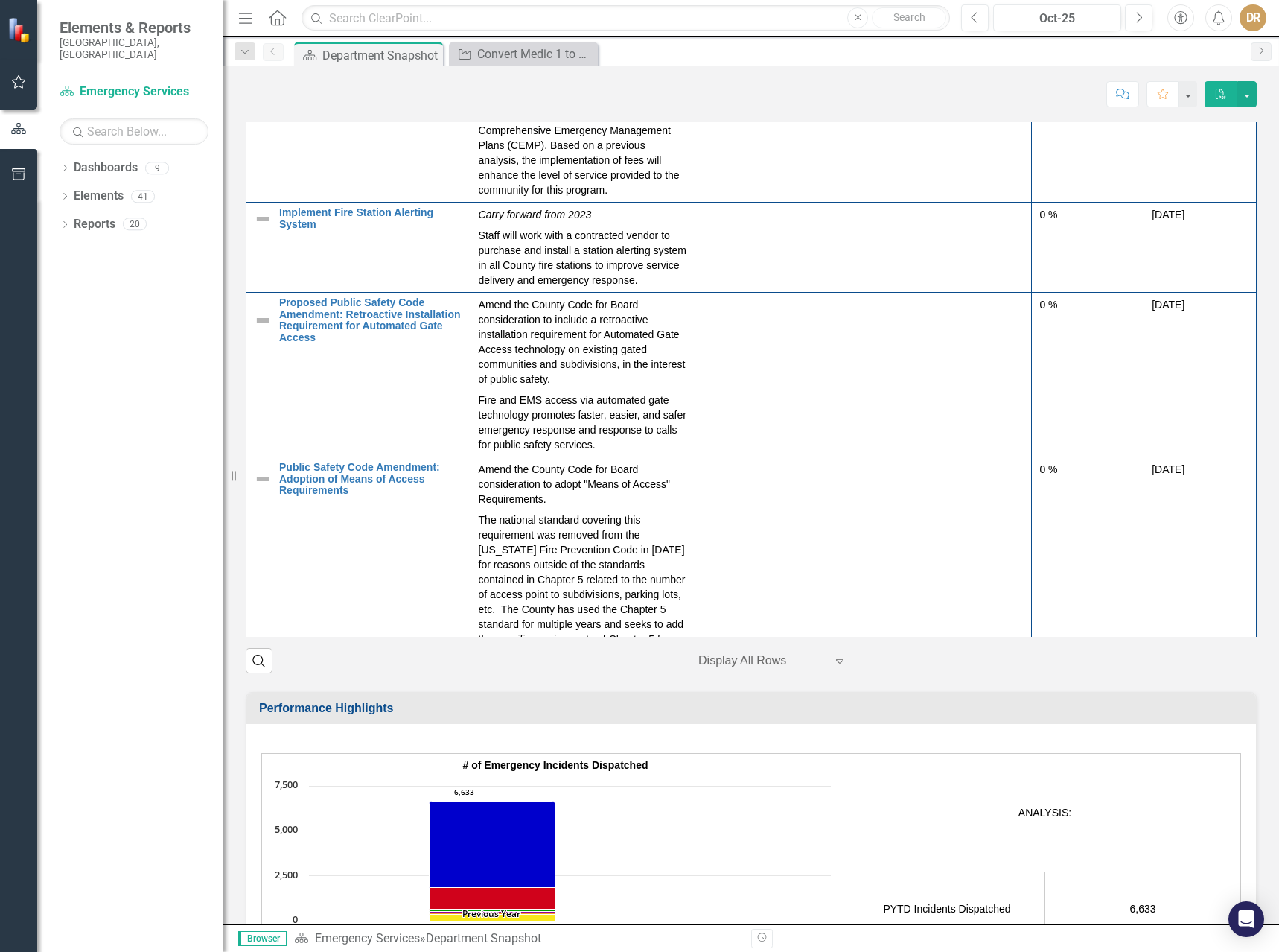
click at [371, 457] on td "Proposed Public Safety Code Amendment: Retroactive Installation Requirement for…" at bounding box center [358, 374] width 224 height 165
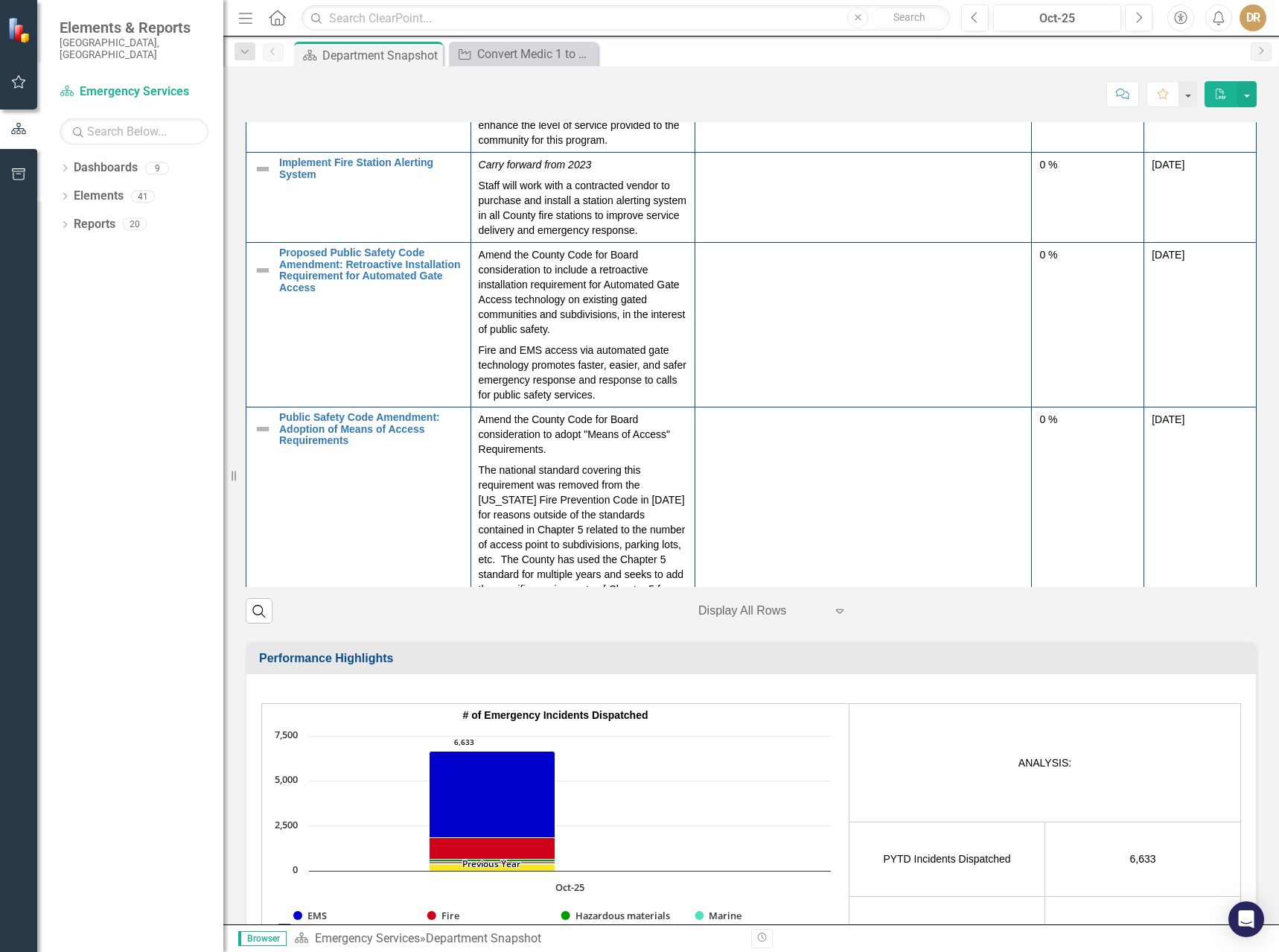
scroll to position [2011, 0]
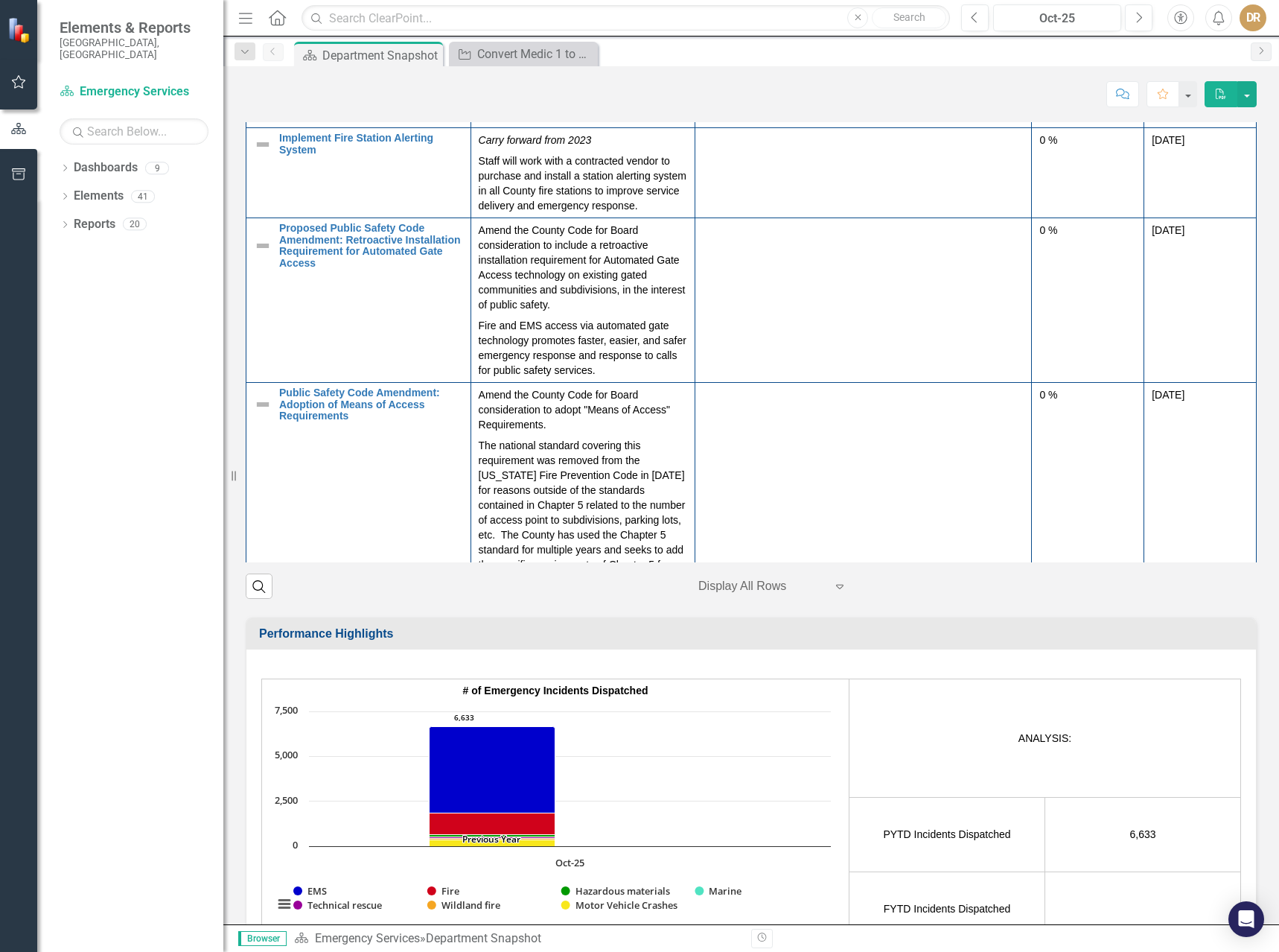
click at [369, 383] on td "Proposed Public Safety Code Amendment: Retroactive Installation Requirement for…" at bounding box center [358, 300] width 224 height 165
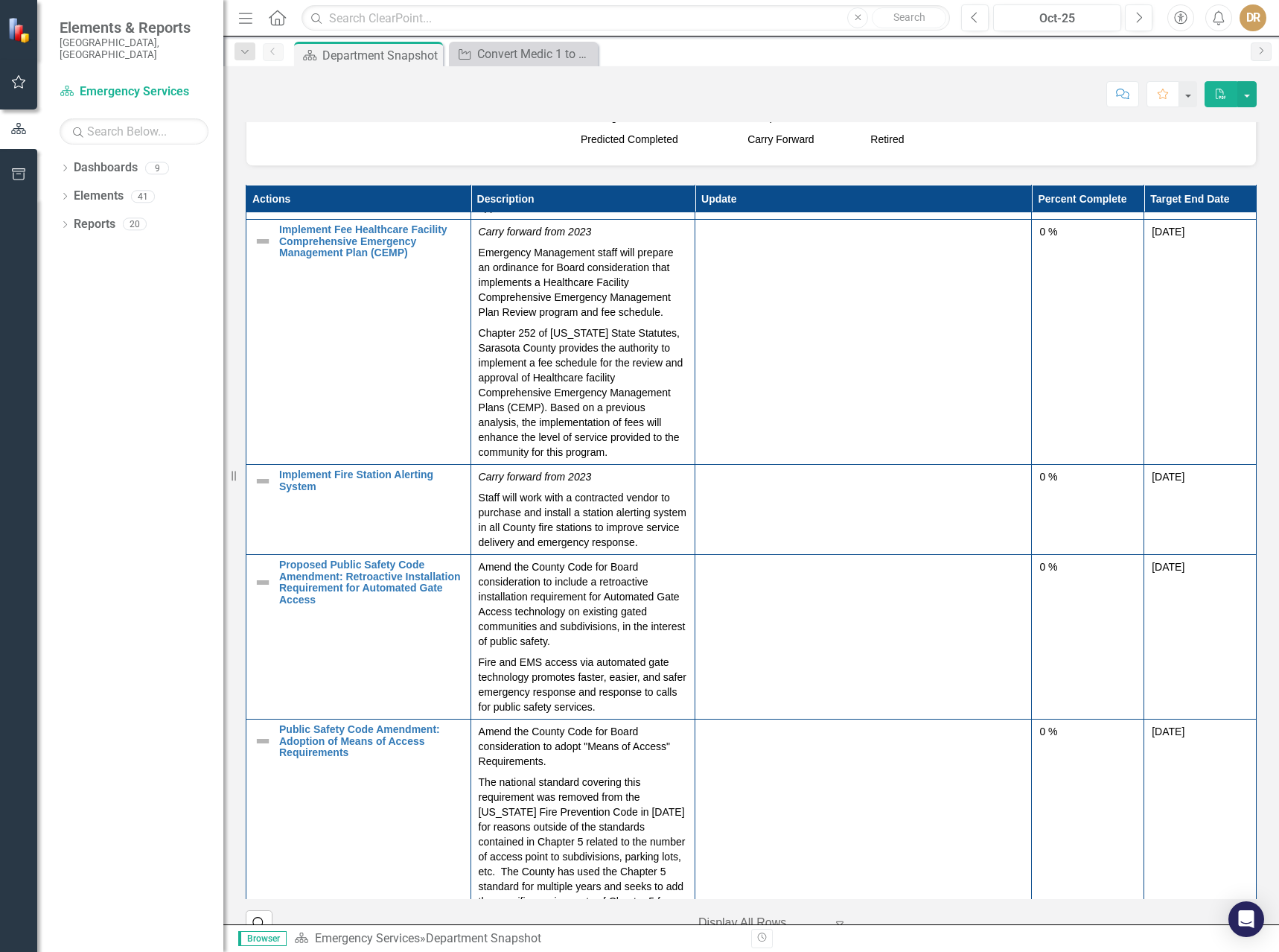
scroll to position [1673, 0]
